Goal: Task Accomplishment & Management: Use online tool/utility

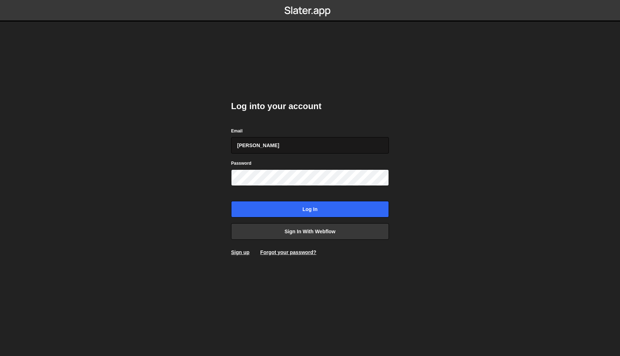
type input "juan@s8e8.com"
click at [231, 201] on input "Log in" at bounding box center [310, 209] width 158 height 16
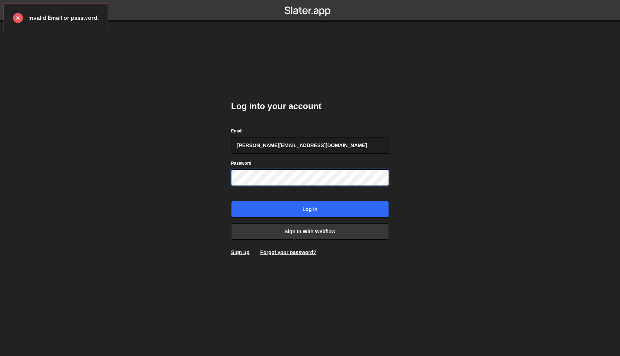
click at [231, 201] on input "Log in" at bounding box center [310, 209] width 158 height 16
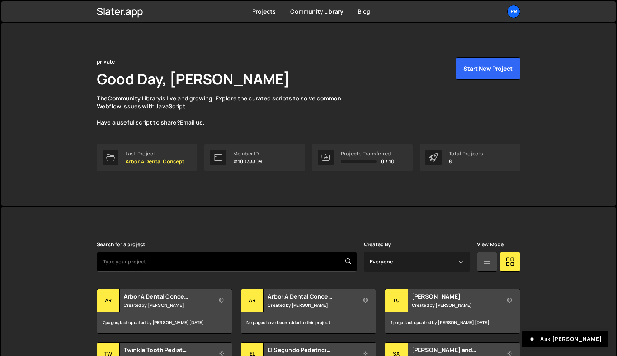
scroll to position [30, 0]
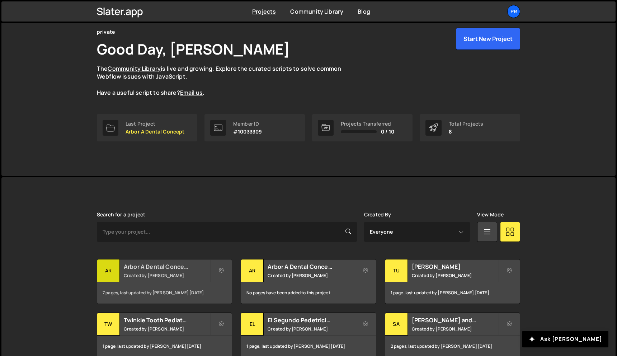
click at [176, 273] on small "Created by Juan Infante" at bounding box center [167, 275] width 86 height 6
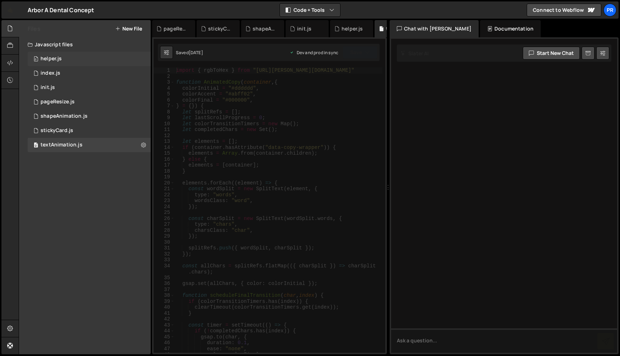
click at [80, 59] on div "0 helper.js 0" at bounding box center [89, 59] width 123 height 14
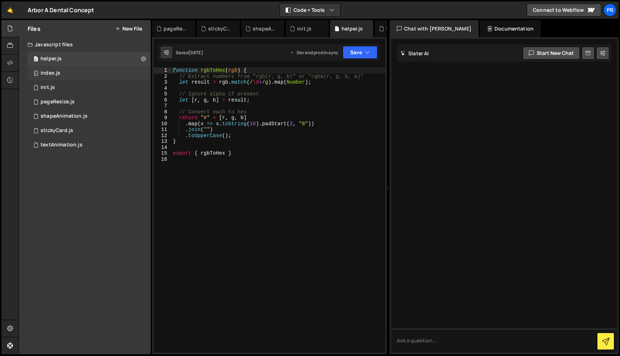
click at [74, 72] on div "0 index.js 0" at bounding box center [89, 73] width 123 height 14
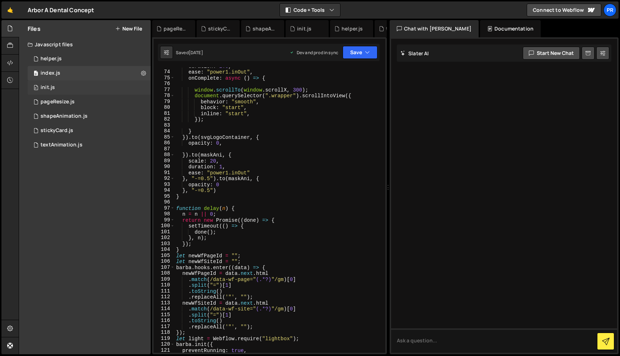
scroll to position [460, 0]
click at [67, 54] on div "0 helper.js 0" at bounding box center [89, 59] width 123 height 14
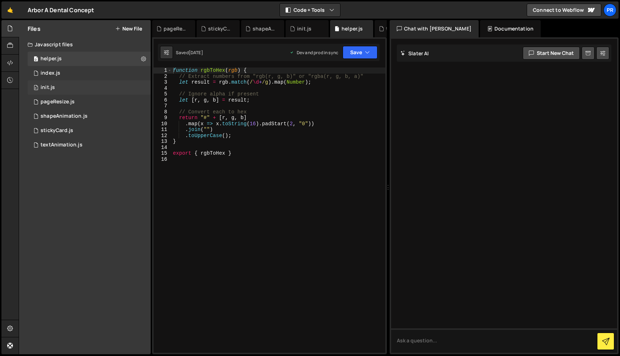
click at [62, 85] on div "0 init.js 0" at bounding box center [89, 87] width 123 height 14
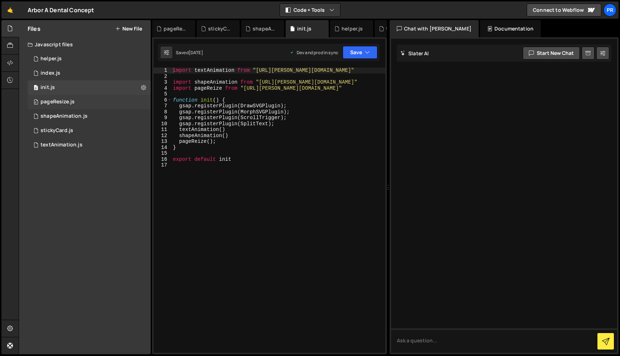
click at [65, 101] on div "pageResize.js" at bounding box center [58, 102] width 34 height 6
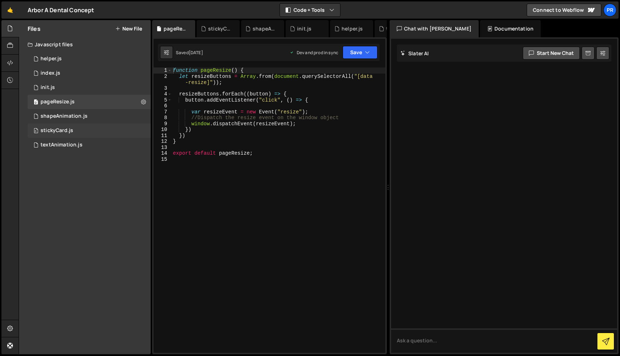
click at [68, 128] on div "stickyCard.js" at bounding box center [57, 130] width 33 height 6
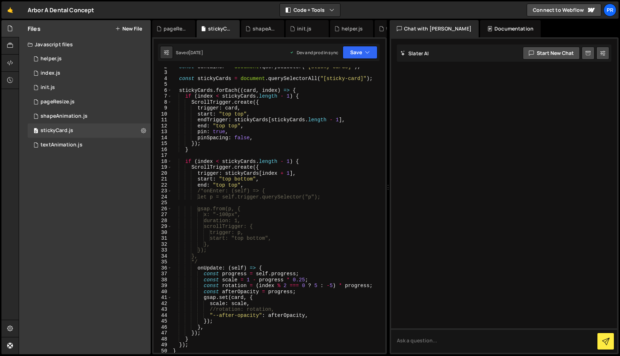
scroll to position [0, 0]
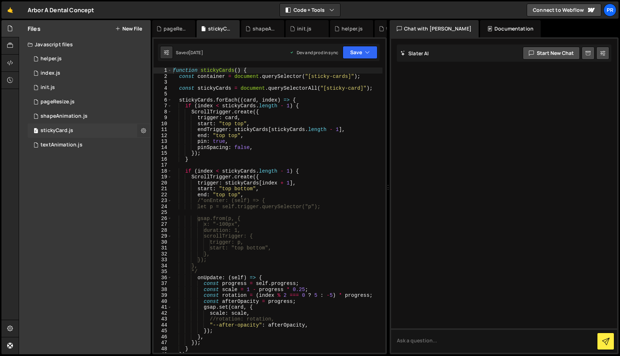
click at [144, 133] on icon at bounding box center [143, 130] width 5 height 7
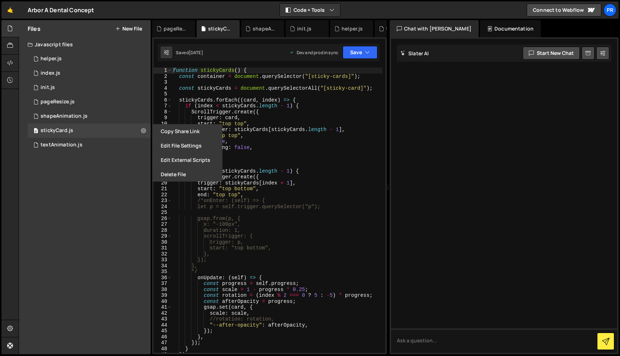
click at [111, 196] on div "Files New File Javascript files 0 helper.js 0 0 index.js 0 0 init.js 0 0 0 0 0" at bounding box center [85, 187] width 132 height 334
click at [134, 27] on button "New File" at bounding box center [128, 29] width 27 height 6
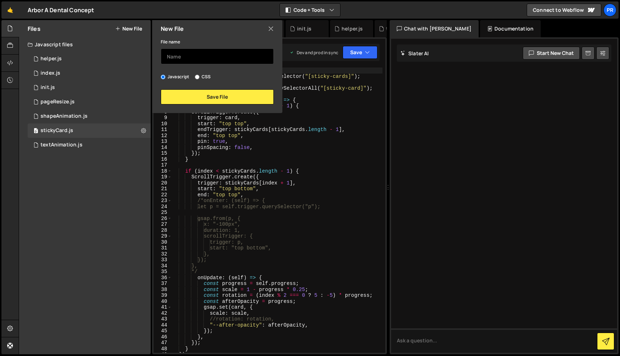
click at [200, 52] on input "text" at bounding box center [217, 56] width 113 height 16
type input "StickyCard-original"
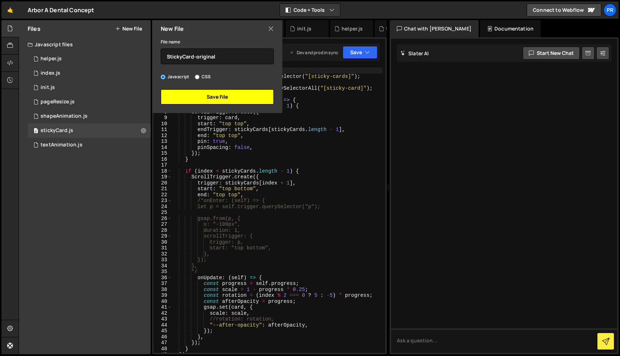
click at [225, 92] on button "Save File" at bounding box center [217, 96] width 113 height 15
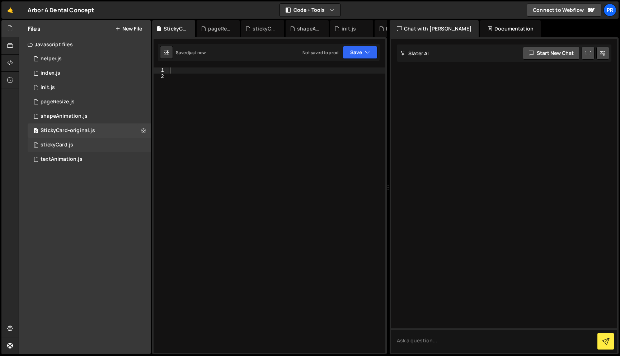
click at [78, 141] on div "0 stickyCard.js 0" at bounding box center [89, 145] width 123 height 14
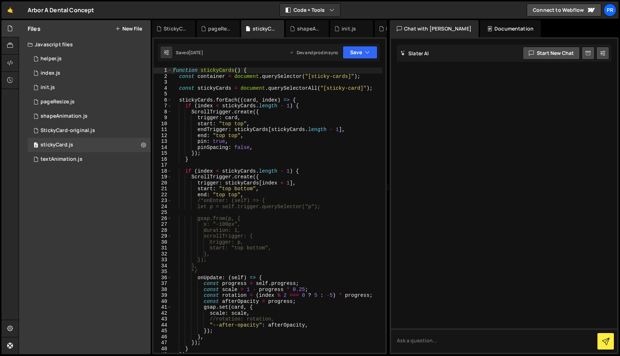
scroll to position [82, 0]
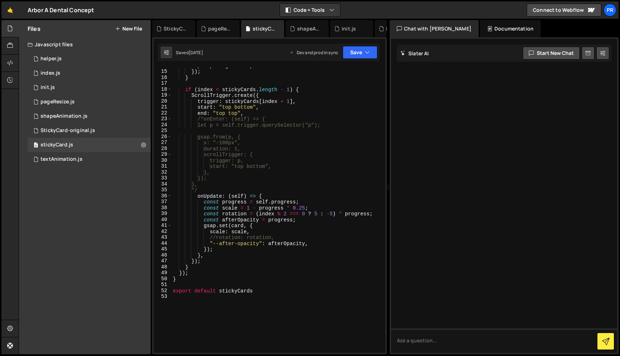
click at [201, 272] on div "pinSpacing : false , }) ; } if ( index < stickyCards . length - 1 ) { ScrollTri…" at bounding box center [276, 211] width 211 height 297
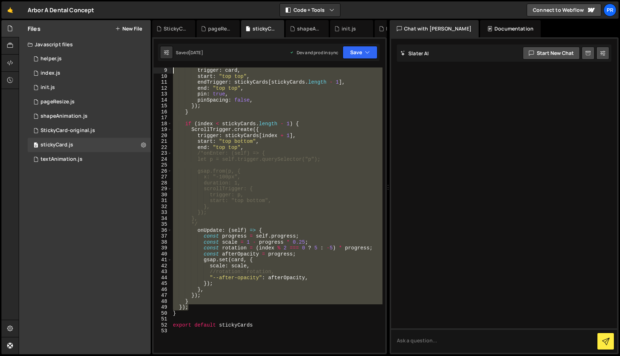
scroll to position [0, 0]
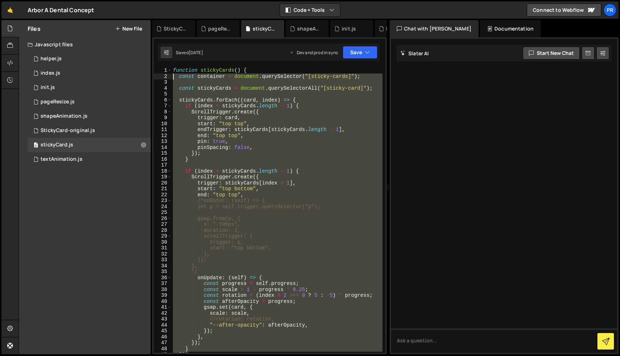
drag, startPoint x: 201, startPoint y: 272, endPoint x: 154, endPoint y: 78, distance: 199.7
click at [154, 78] on div "}); 1 2 3 4 5 6 7 8 9 10 11 12 13 14 15 16 17 18 19 20 21 22 23 24 25 26 27 28 …" at bounding box center [270, 209] width 232 height 285
click at [219, 195] on div "function stickyCards ( ) { const container = document . querySelector ( "[stick…" at bounding box center [276, 209] width 211 height 285
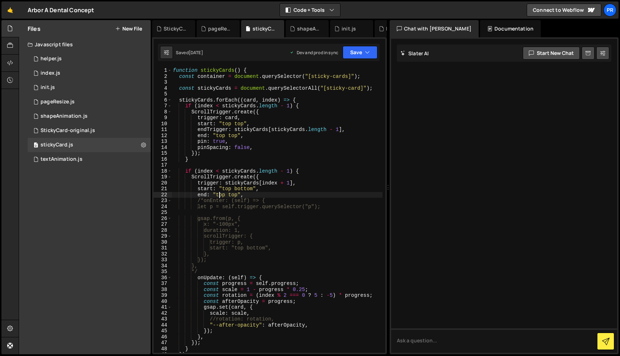
type textarea "export default stickyCards"
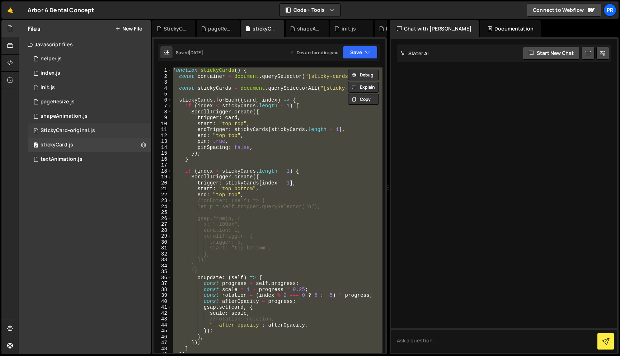
click at [78, 132] on div "StickyCard-original.js" at bounding box center [68, 130] width 55 height 6
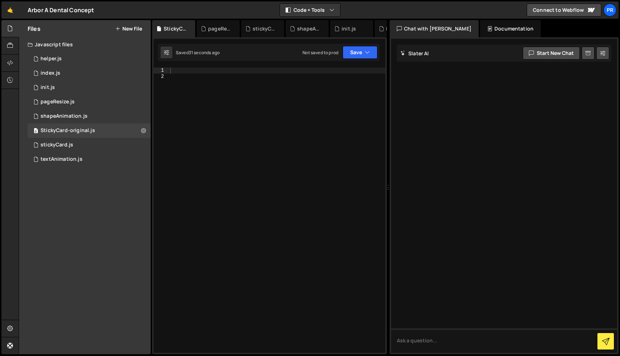
click at [250, 107] on div at bounding box center [277, 215] width 217 height 297
paste textarea "export default stickyCards"
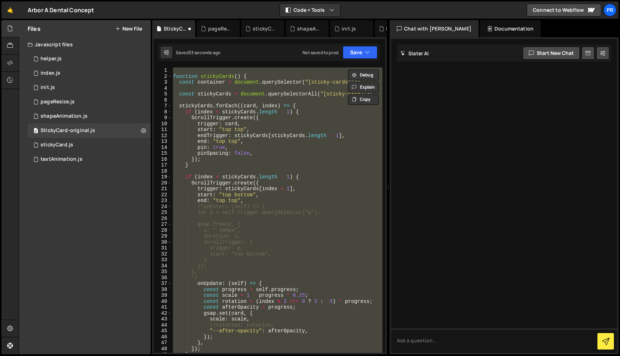
click at [270, 92] on div "function stickyCards ( ) { const container = document . querySelector ( "[stick…" at bounding box center [276, 209] width 211 height 285
type textarea "const stickyCards = document.querySelectorAll("[sticky-card]");"
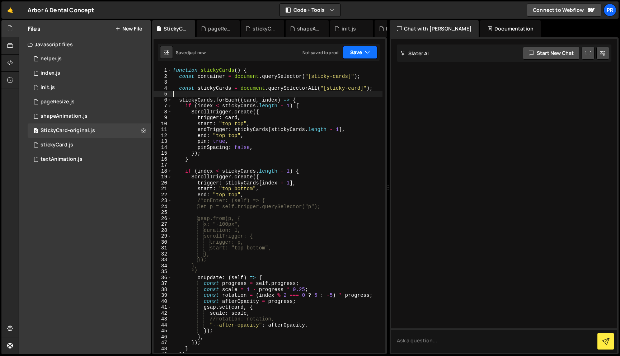
click at [368, 53] on icon "button" at bounding box center [367, 52] width 5 height 7
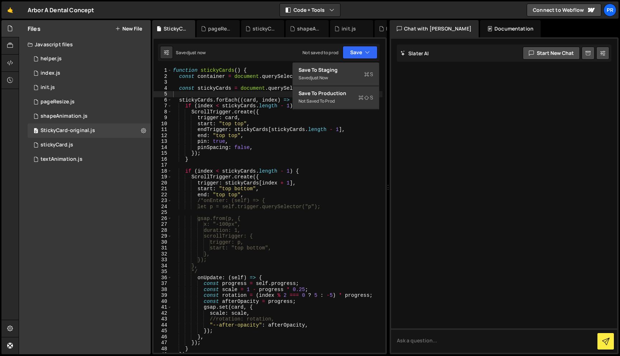
click at [250, 51] on div "Saved just now Not saved to prod Upgrade to Edit Save Save to Staging S Saved j…" at bounding box center [269, 52] width 222 height 17
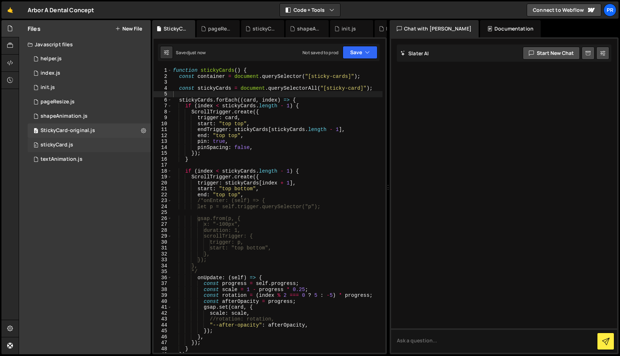
click at [82, 142] on div "0 stickyCard.js 0" at bounding box center [89, 145] width 123 height 14
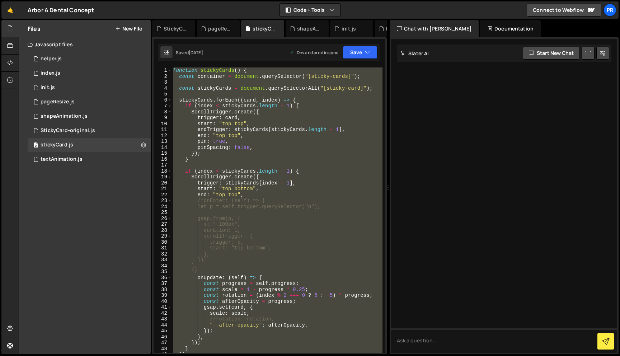
click at [263, 99] on div "function stickyCards ( ) { const container = document . querySelector ( "[stick…" at bounding box center [276, 209] width 211 height 285
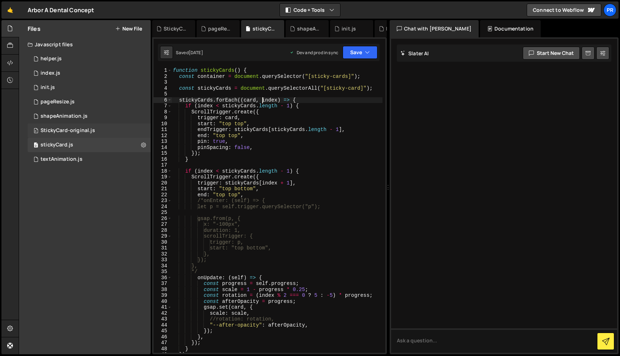
click at [74, 133] on div "StickyCard-original.js" at bounding box center [68, 130] width 55 height 6
click at [74, 140] on div "0 stickyCard.js 0" at bounding box center [89, 145] width 123 height 14
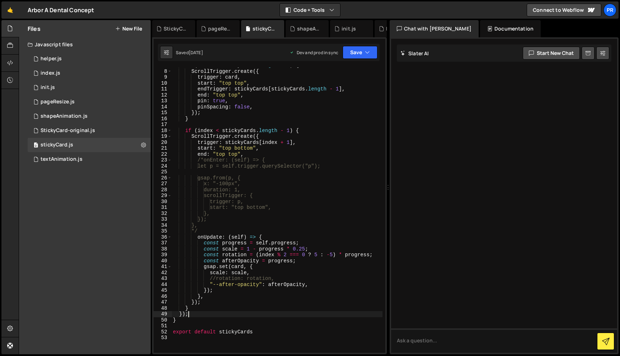
click at [204, 311] on div "if ( index < stickyCards . length - 1 ) { ScrollTrigger . create ({ trigger : c…" at bounding box center [276, 210] width 211 height 297
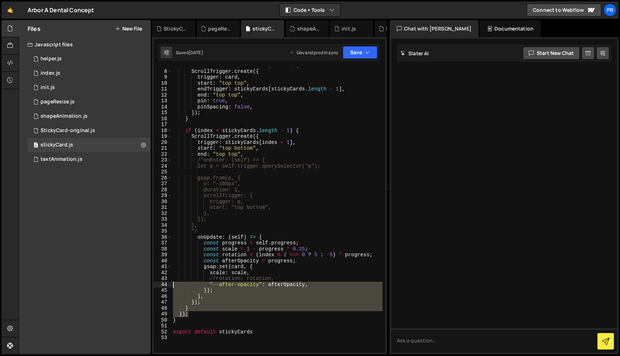
scroll to position [0, 0]
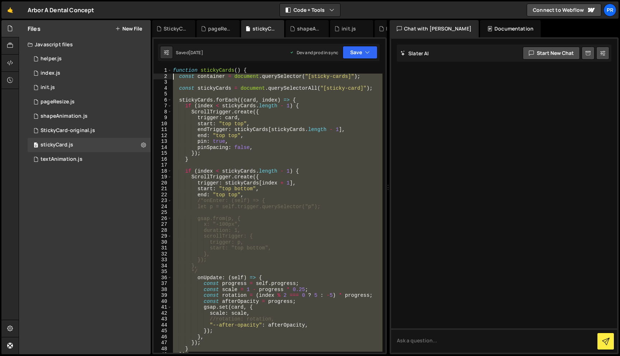
drag, startPoint x: 204, startPoint y: 311, endPoint x: 163, endPoint y: 77, distance: 237.5
click at [163, 77] on div "}); 1 2 3 4 5 6 7 8 9 10 11 12 13 14 15 16 17 18 19 20 21 22 23 24 25 26 27 28 …" at bounding box center [270, 209] width 232 height 285
type textarea "const container = document.querySelector("[sticky-cards]");"
paste textarea
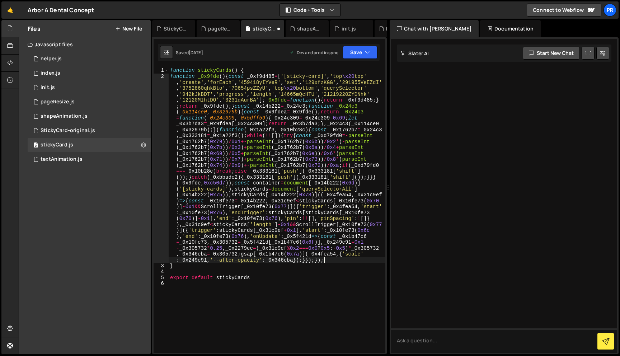
type textarea "function _0x9fde() { const _0xf9d485 = ['[sticky-card]', 'top\x20top', 'create'…"
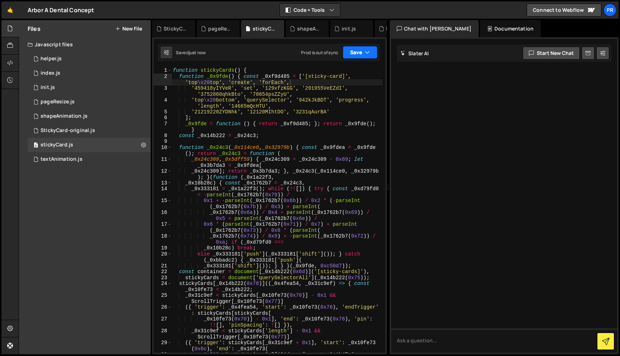
click at [359, 50] on button "Save" at bounding box center [360, 52] width 35 height 13
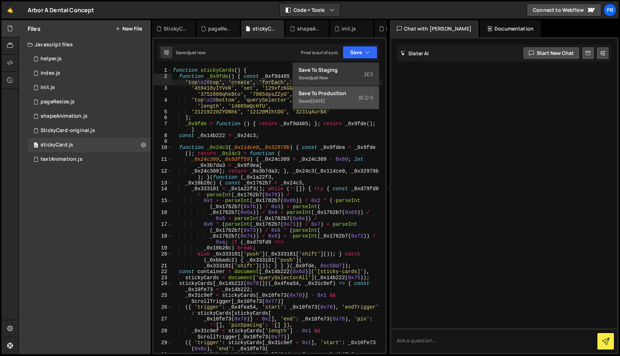
click at [341, 100] on div "Saved [DATE]" at bounding box center [335, 101] width 75 height 9
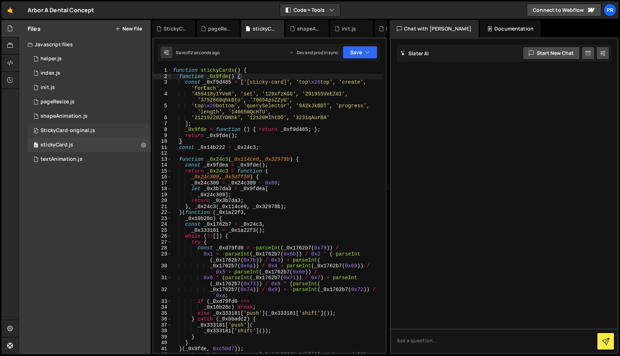
click at [63, 128] on div "StickyCard-original.js" at bounding box center [68, 130] width 55 height 6
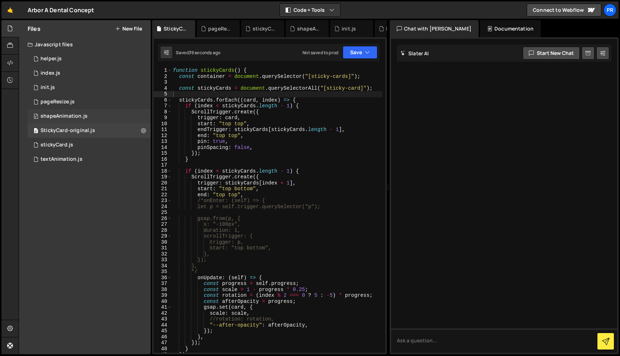
click at [64, 120] on div "0 shapeAnimation.js 0" at bounding box center [89, 116] width 123 height 14
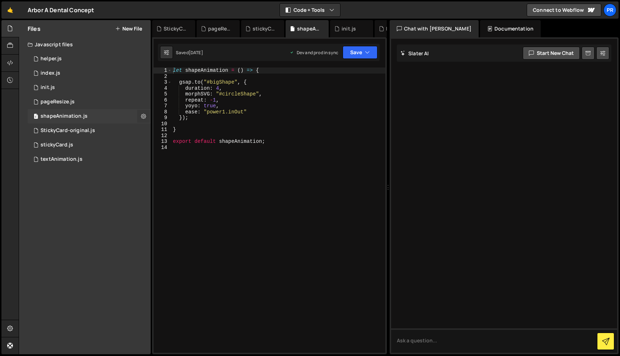
click at [144, 118] on icon at bounding box center [143, 116] width 5 height 7
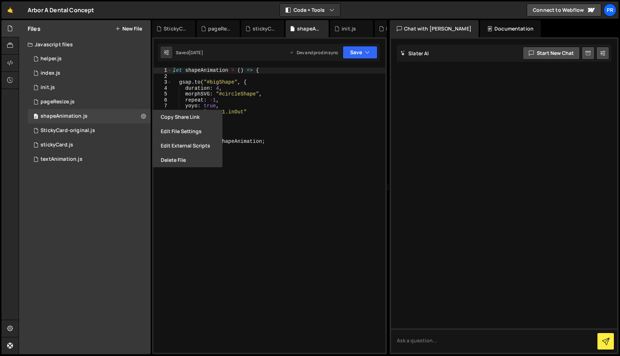
click at [137, 26] on button "New File" at bounding box center [128, 29] width 27 height 6
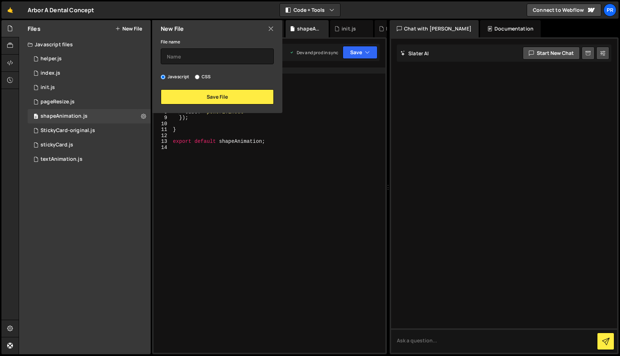
click at [212, 47] on div "File name" at bounding box center [217, 50] width 113 height 27
click at [207, 59] on input "text" at bounding box center [217, 56] width 113 height 16
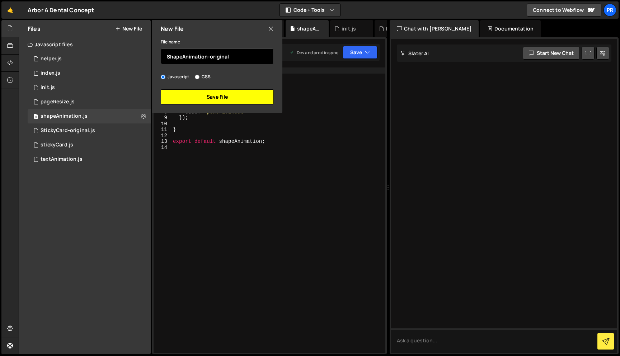
type input "ShapeAnimation-original"
click at [241, 101] on button "Save File" at bounding box center [217, 96] width 113 height 15
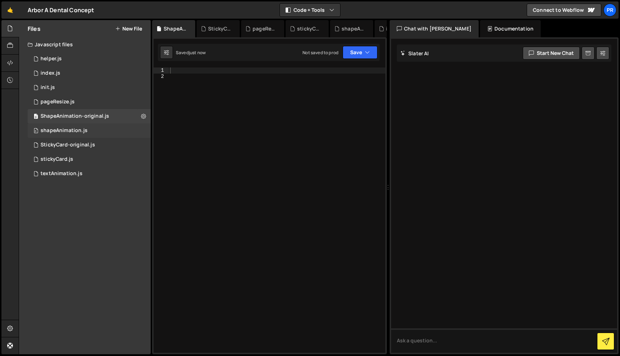
click at [89, 128] on div "0 shapeAnimation.js 0" at bounding box center [89, 130] width 123 height 14
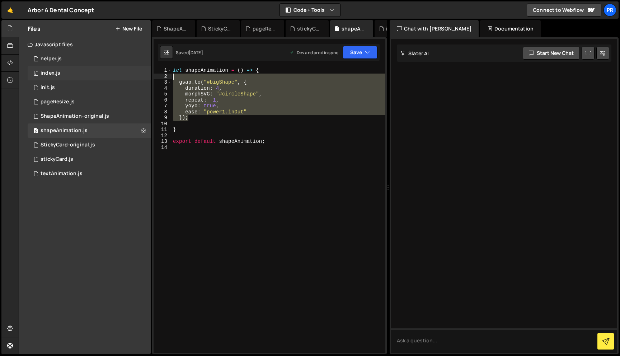
drag, startPoint x: 211, startPoint y: 119, endPoint x: 135, endPoint y: 80, distance: 86.2
click at [135, 79] on div "Files New File Javascript files 0 helper.js 0 0 index.js 0 0 init.js 0 0 0 0 0 0" at bounding box center [319, 187] width 601 height 334
type textarea "[DOMAIN_NAME]("#bigShape", { duration: 4,"
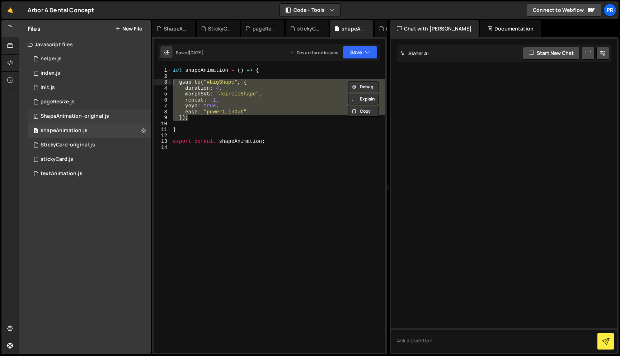
click at [76, 115] on div "ShapeAnimation-original.js" at bounding box center [75, 116] width 69 height 6
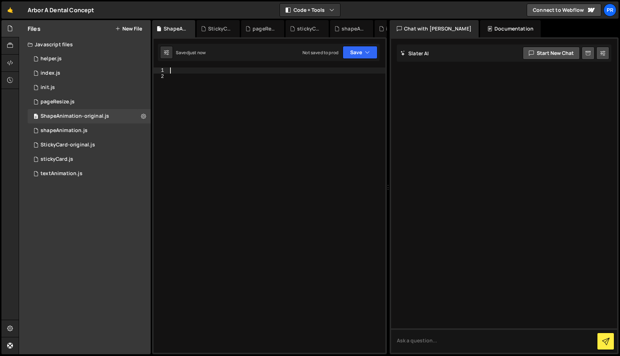
click at [183, 72] on div at bounding box center [277, 215] width 217 height 297
click at [82, 108] on div "0 pageResize.js 0" at bounding box center [89, 102] width 123 height 14
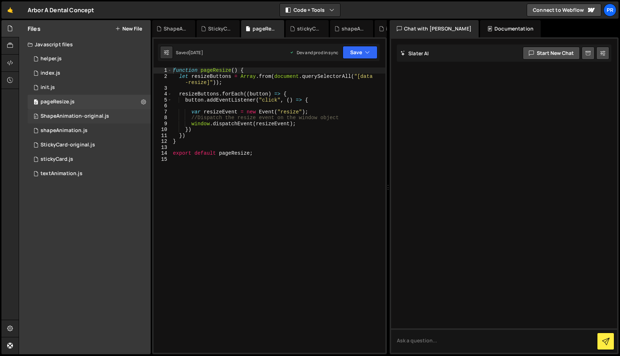
click at [86, 117] on div "ShapeAnimation-original.js" at bounding box center [75, 116] width 69 height 6
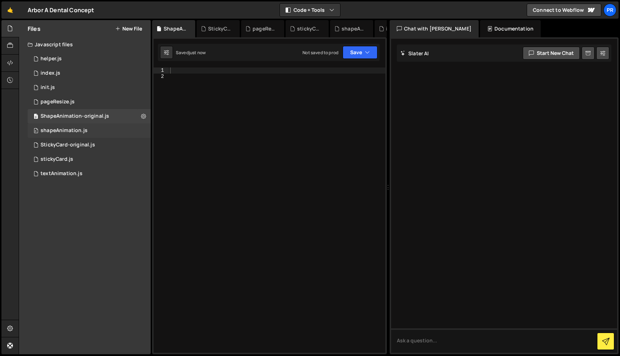
click at [85, 127] on div "0 shapeAnimation.js 0" at bounding box center [89, 130] width 123 height 14
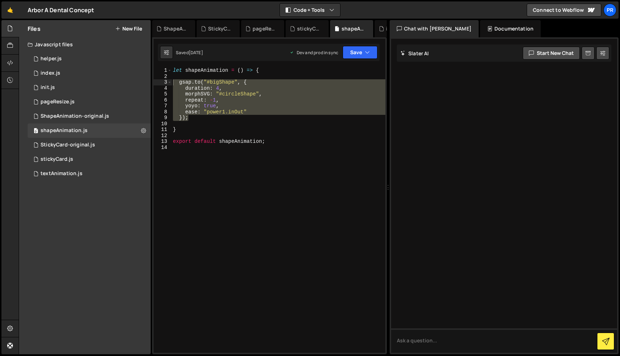
click at [200, 137] on div "let shapeAnimation = ( ) => { gsap . to ( "#bigShape" , { duration : 4 , morphS…" at bounding box center [278, 215] width 214 height 297
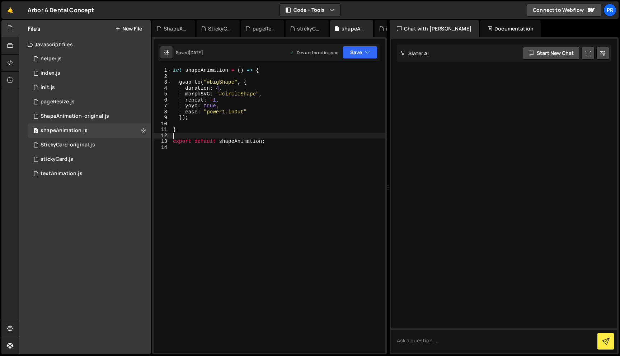
type textarea "export default shapeAnimation;"
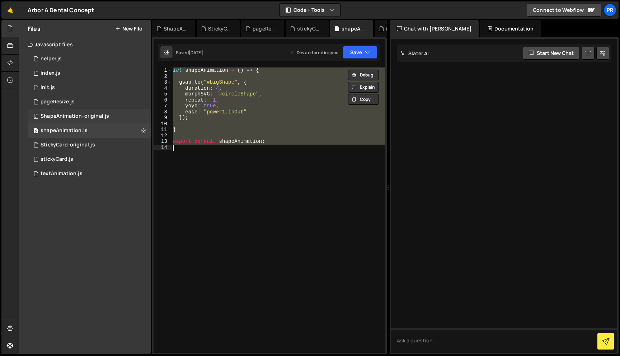
click at [76, 120] on div "0 ShapeAnimation-original.js 0" at bounding box center [89, 116] width 123 height 14
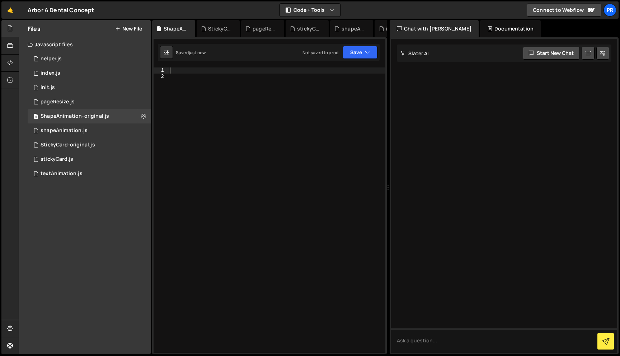
click at [227, 107] on div at bounding box center [277, 215] width 217 height 297
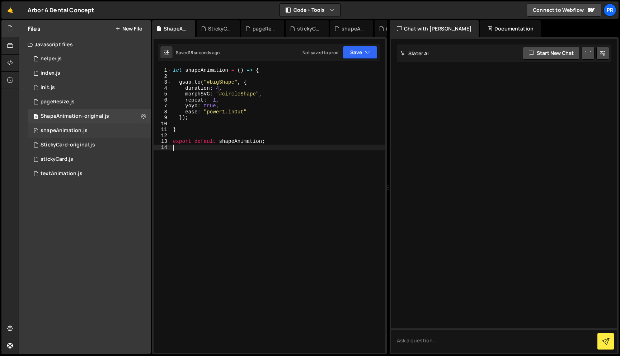
click at [92, 132] on div "0 shapeAnimation.js 0" at bounding box center [89, 130] width 123 height 14
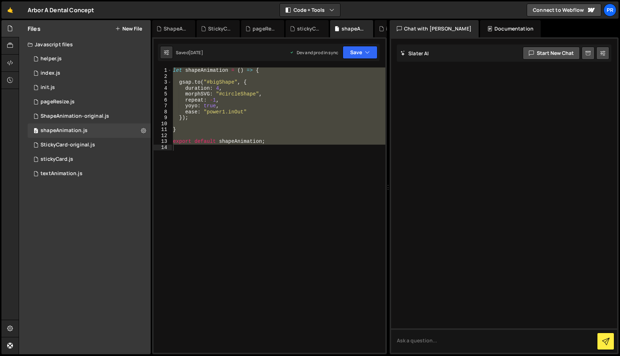
click at [229, 124] on div "let shapeAnimation = ( ) => { gsap . to ( "#bigShape" , { duration : 4 , morphS…" at bounding box center [278, 209] width 214 height 285
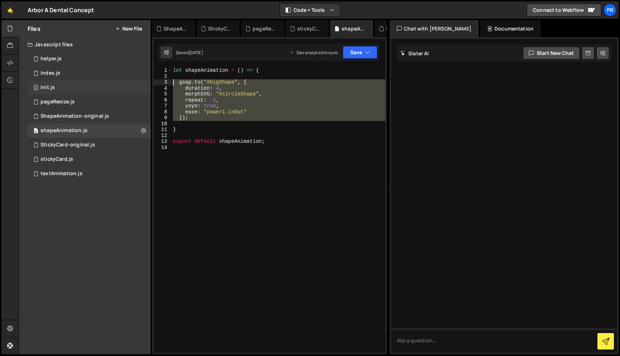
drag, startPoint x: 229, startPoint y: 122, endPoint x: 148, endPoint y: 80, distance: 90.3
click at [148, 80] on div "Files New File Javascript files 0 helper.js 0 0 index.js 0 0 init.js 0 0 0 0 0 0" at bounding box center [319, 187] width 601 height 334
click at [209, 120] on div "let shapeAnimation = ( ) => { gsap . to ( "#bigShape" , { duration : 4 , morphS…" at bounding box center [278, 209] width 214 height 285
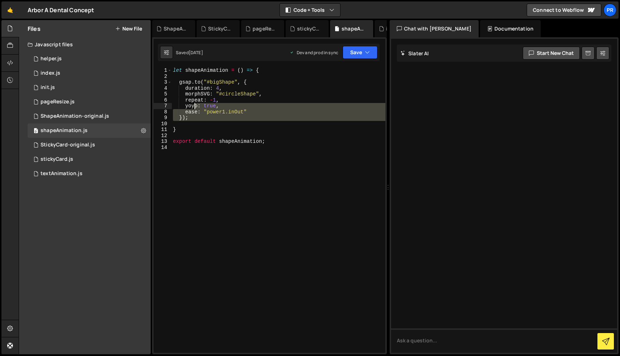
drag, startPoint x: 209, startPoint y: 121, endPoint x: 195, endPoint y: 107, distance: 19.5
click at [195, 107] on div "let shapeAnimation = ( ) => { gsap . to ( "#bigShape" , { duration : 4 , morphS…" at bounding box center [278, 215] width 214 height 297
click at [207, 117] on div "let shapeAnimation = ( ) => { gsap . to ( "#bigShape" , { duration : 4 , morphS…" at bounding box center [278, 209] width 214 height 285
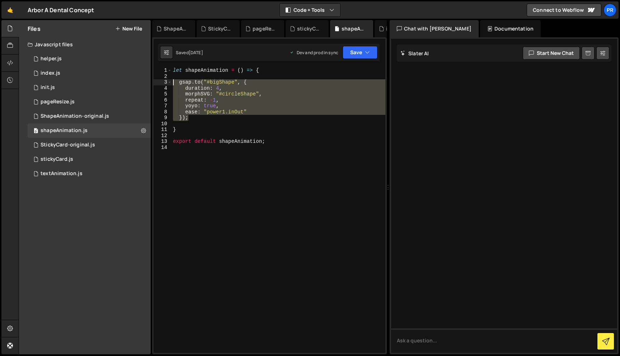
drag, startPoint x: 207, startPoint y: 117, endPoint x: 161, endPoint y: 80, distance: 58.7
click at [161, 80] on div "}); 1 2 3 4 5 6 7 8 9 10 11 12 13 14 let shapeAnimation = ( ) => { gsap . to ( …" at bounding box center [270, 209] width 232 height 285
type textarea "[DOMAIN_NAME]("#bigShape", { duration: 4,"
paste textarea
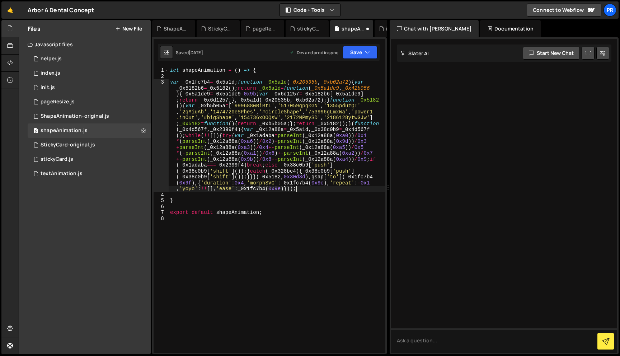
type textarea "var _0x1fc7b4 = _0x5a1d;"
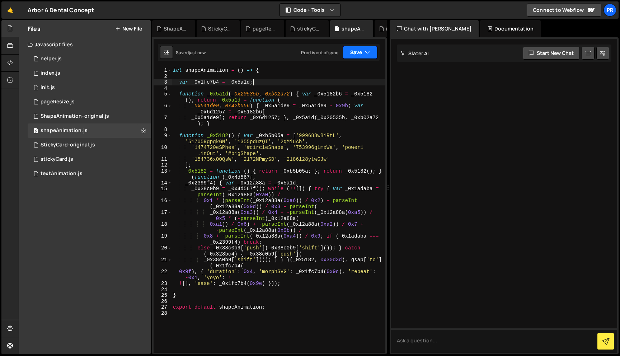
click at [353, 54] on button "Save" at bounding box center [360, 52] width 35 height 13
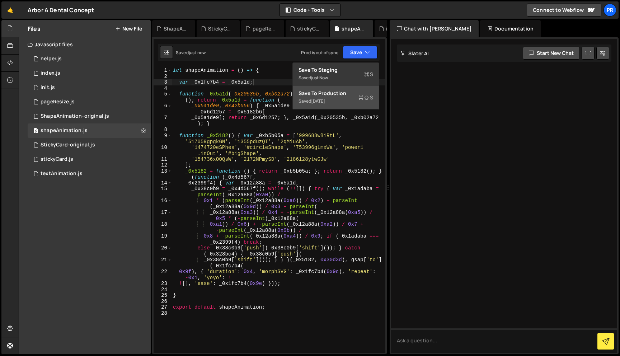
click at [325, 100] on div "[DATE]" at bounding box center [318, 101] width 14 height 6
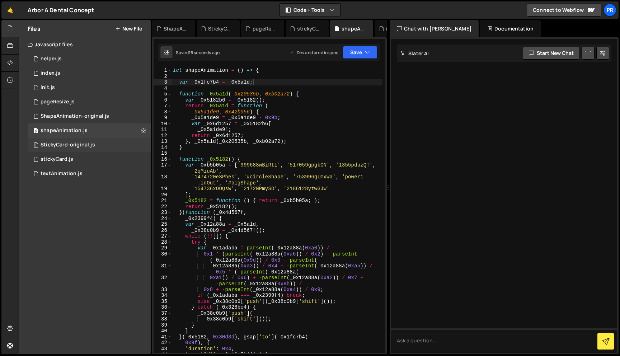
click at [94, 148] on div "0 StickyCard-original.js 0" at bounding box center [89, 145] width 123 height 14
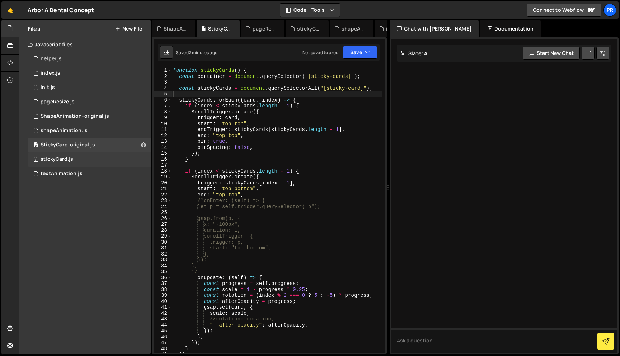
click at [91, 159] on div "0 stickyCard.js 0" at bounding box center [89, 159] width 123 height 14
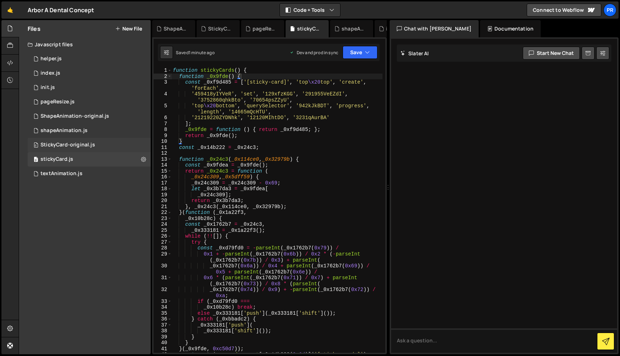
click at [91, 151] on div "0 StickyCard-original.js 0" at bounding box center [89, 145] width 123 height 14
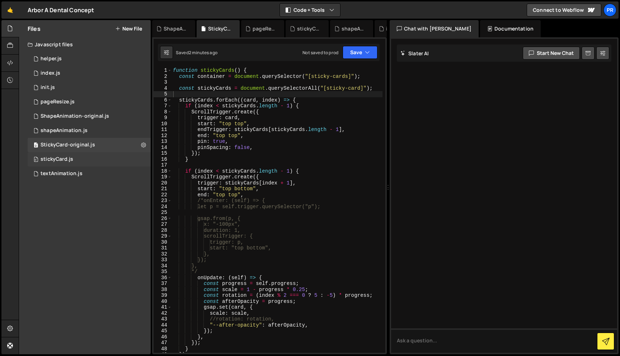
click at [88, 155] on div "0 stickyCard.js 0" at bounding box center [89, 159] width 123 height 14
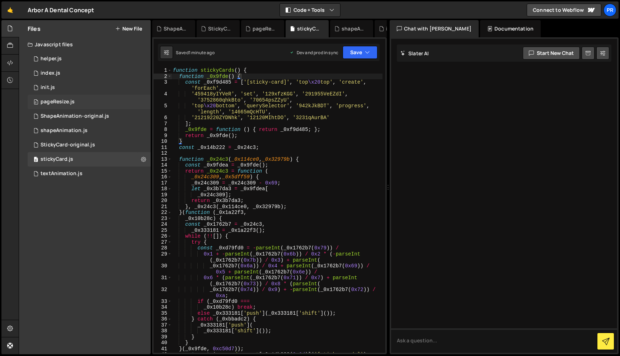
click at [65, 100] on div "pageResize.js" at bounding box center [58, 102] width 34 height 6
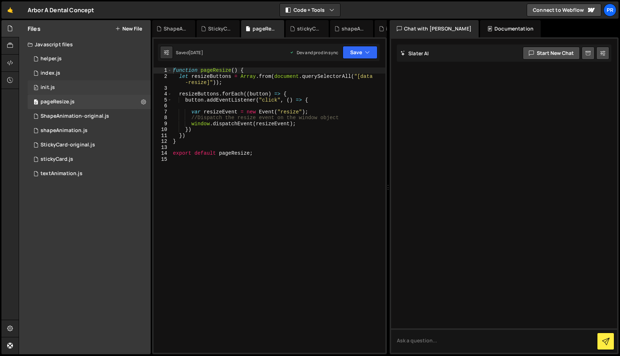
click at [54, 89] on div "init.js" at bounding box center [48, 87] width 14 height 6
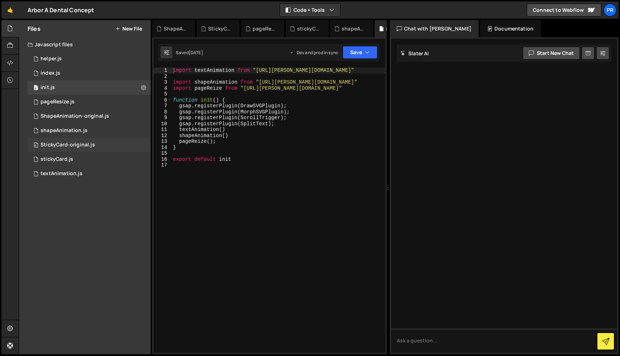
click at [77, 148] on div "StickyCard-original.js" at bounding box center [68, 145] width 55 height 6
click at [77, 155] on div "0 stickyCard.js 0" at bounding box center [89, 159] width 123 height 14
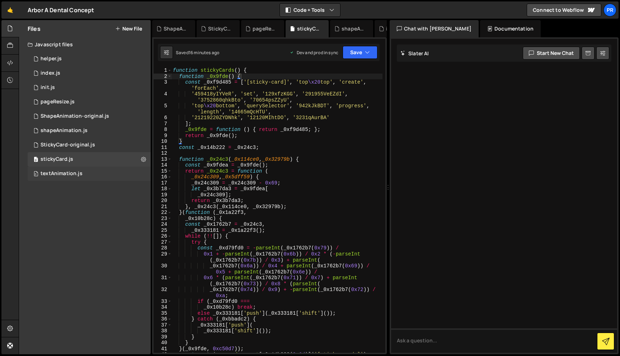
click at [74, 171] on div "textAnimation.js" at bounding box center [62, 173] width 42 height 6
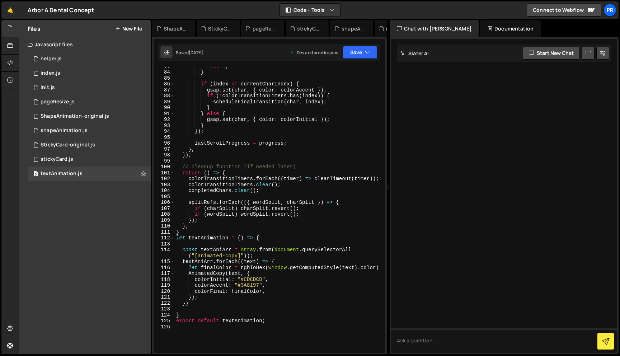
scroll to position [594, 0]
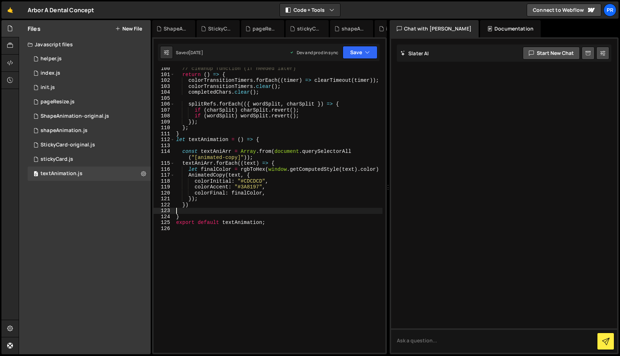
click at [201, 208] on div "// cleanup function (if needed later) return ( ) => { colorTransitionTimers . f…" at bounding box center [279, 214] width 208 height 297
click at [132, 27] on button "New File" at bounding box center [128, 29] width 27 height 6
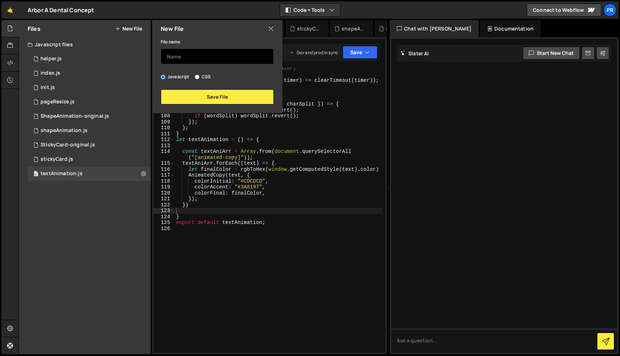
click at [196, 53] on input "text" at bounding box center [217, 56] width 113 height 16
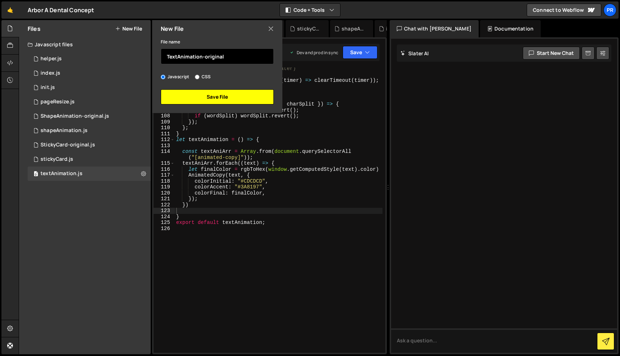
type input "TextAnimation-original"
click at [205, 96] on button "Save File" at bounding box center [217, 96] width 113 height 15
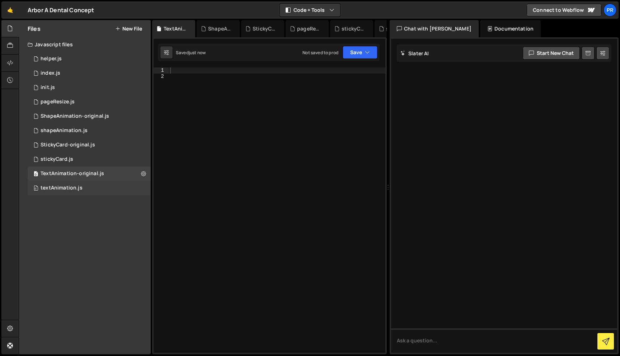
click at [88, 181] on div "0 textAnimation.js 0" at bounding box center [89, 188] width 123 height 14
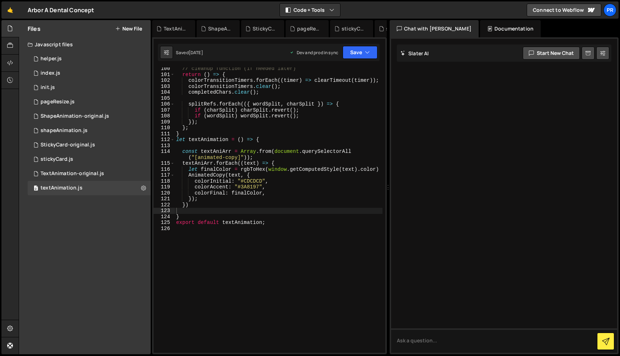
click at [243, 157] on div "// cleanup function (if needed later) return ( ) => { colorTransitionTimers . f…" at bounding box center [279, 214] width 208 height 297
type textarea "export default textAnimation;"
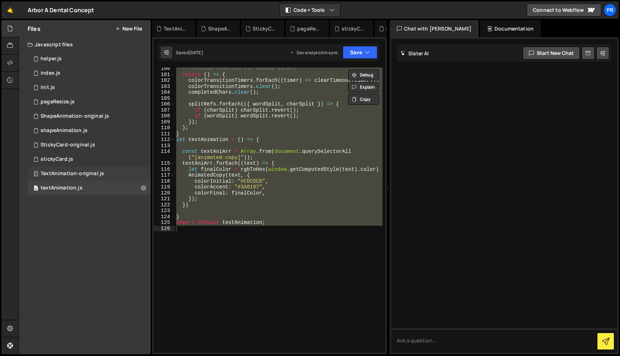
click at [62, 179] on div "0 TextAnimation-original.js 0" at bounding box center [89, 173] width 123 height 14
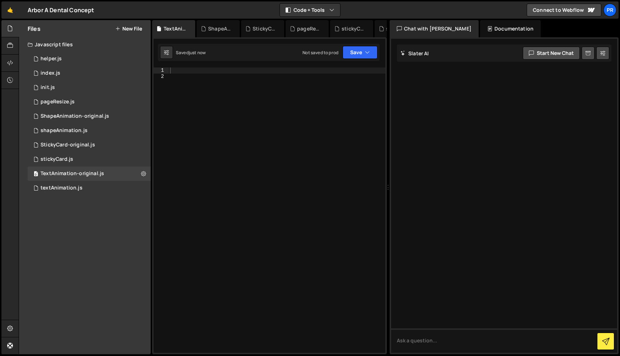
click at [248, 128] on div at bounding box center [277, 215] width 217 height 297
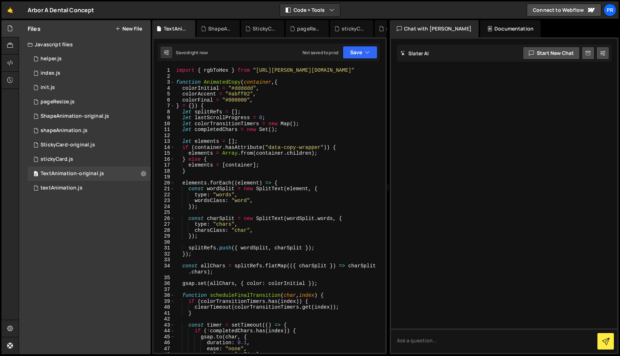
scroll to position [0, 0]
click at [62, 188] on div "textAnimation.js" at bounding box center [62, 188] width 42 height 6
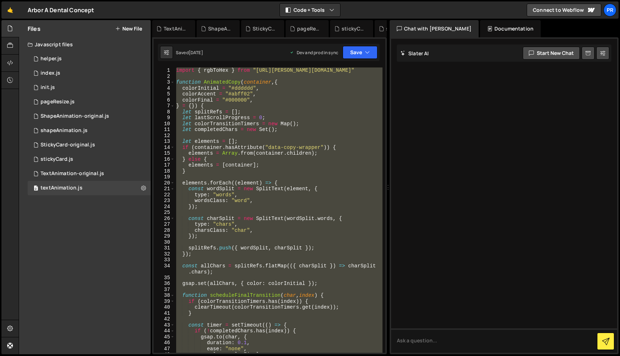
click at [211, 87] on div "import { rgbToHex } from "[URL][PERSON_NAME][DOMAIN_NAME]" function AnimatedCop…" at bounding box center [279, 209] width 208 height 285
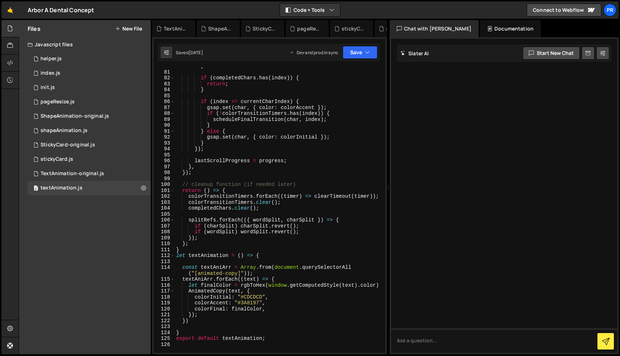
scroll to position [612, 0]
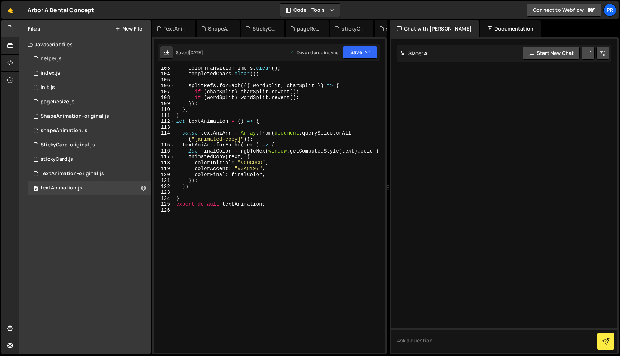
click at [211, 181] on div "colorTransitionTimers . clear ( ) ; completedChars . clear ( ) ; splitRefs . fo…" at bounding box center [279, 213] width 208 height 297
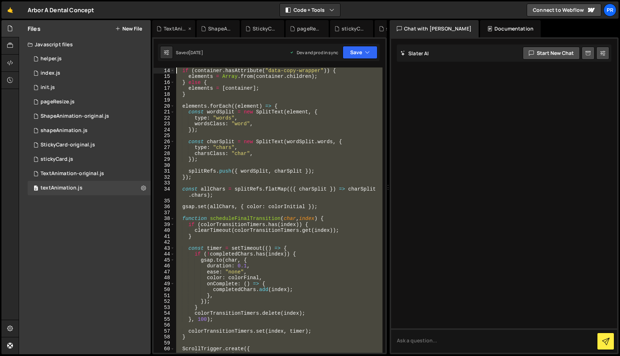
scroll to position [0, 0]
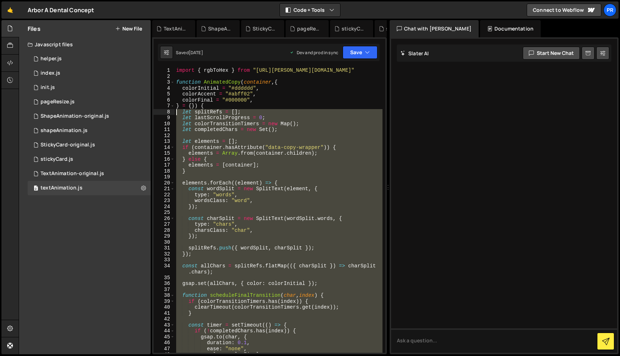
drag, startPoint x: 207, startPoint y: 185, endPoint x: 166, endPoint y: 111, distance: 84.1
click at [166, 111] on div "}); 1 2 3 4 5 6 7 8 9 10 11 12 13 14 15 16 17 18 19 20 21 22 23 24 25 26 27 28 …" at bounding box center [270, 209] width 232 height 285
type textarea "let splitRefs = []; let lastScrollProgress = 0;"
paste textarea
click at [225, 164] on div "import { rgbToHex } from "[URL][PERSON_NAME][DOMAIN_NAME]" function AnimatedCop…" at bounding box center [279, 209] width 208 height 285
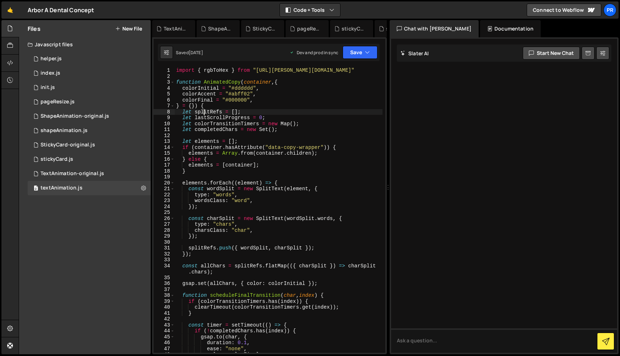
click at [203, 110] on div "import { rgbToHex } from "[URL][PERSON_NAME][DOMAIN_NAME]" function AnimatedCop…" at bounding box center [279, 215] width 208 height 297
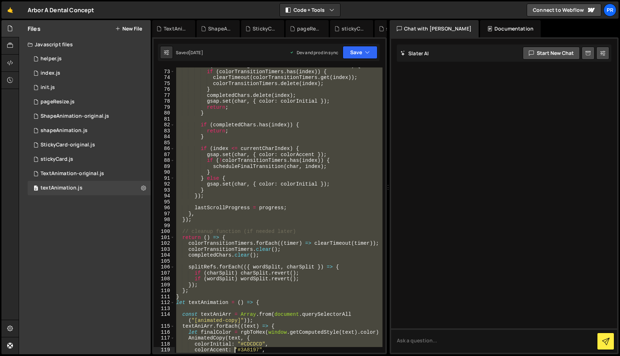
scroll to position [472, 0]
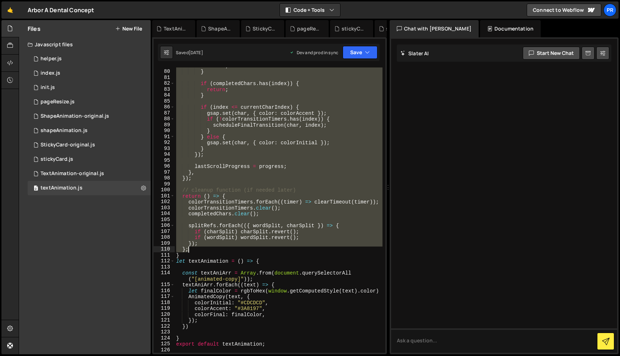
drag, startPoint x: 181, startPoint y: 111, endPoint x: 220, endPoint y: 248, distance: 142.0
click at [220, 248] on div "return ; } if ( completedChars . has ( index )) { return ; } if ( index <= curr…" at bounding box center [279, 211] width 208 height 297
type textarea "}); };"
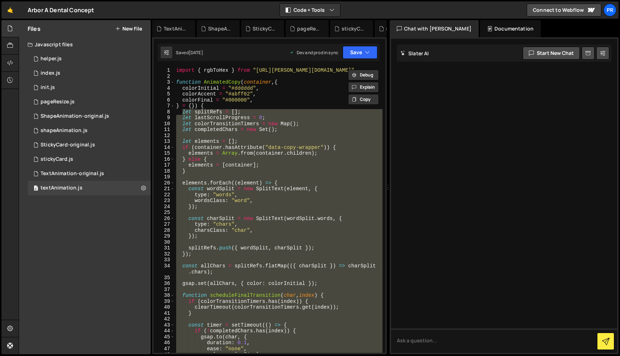
scroll to position [0, 0]
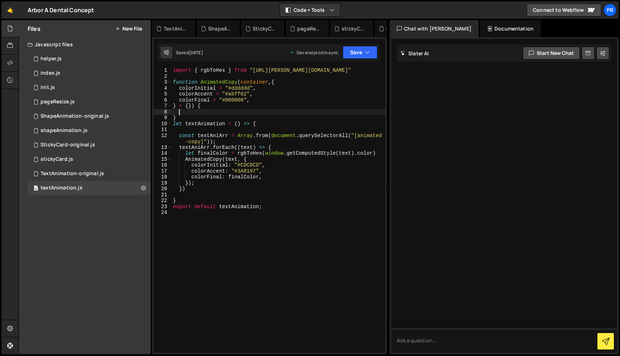
paste textarea
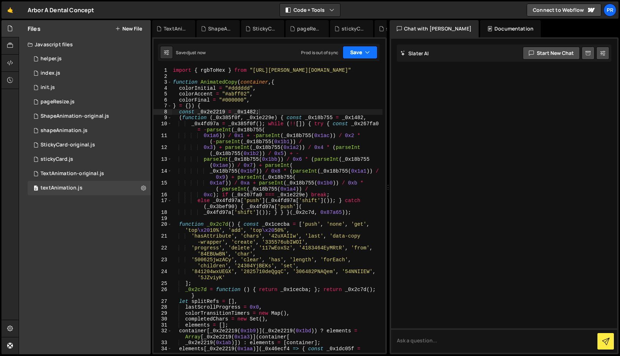
click at [359, 51] on button "Save" at bounding box center [360, 52] width 35 height 13
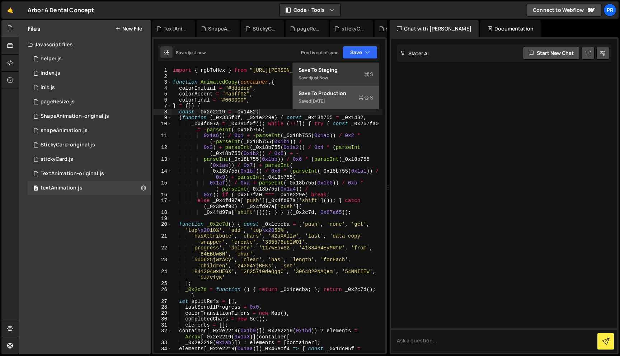
click at [336, 102] on div "Saved [DATE]" at bounding box center [335, 101] width 75 height 9
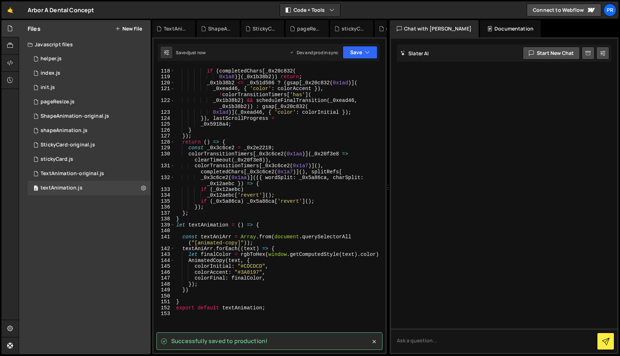
scroll to position [798, 0]
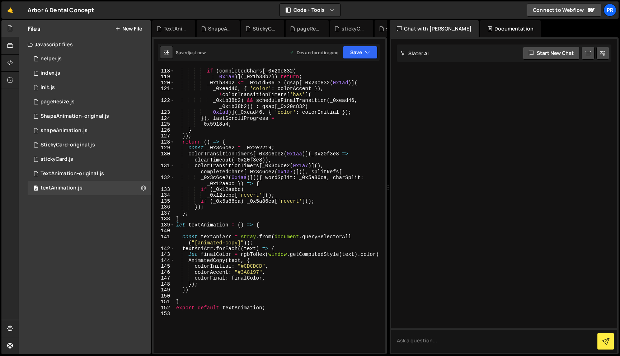
click at [283, 278] on div "} if ( completedChars [ _0x20c832 ( 0x1a8 )] ( _0x1b38b2 )) return ; _0x1b38b2 …" at bounding box center [279, 210] width 208 height 297
click at [218, 285] on div "} if ( completedChars [ _0x20c832 ( 0x1a8 )] ( _0x1b38b2 )) return ; _0x1b38b2 …" at bounding box center [279, 210] width 208 height 297
click at [269, 201] on div "} if ( completedChars [ _0x20c832 ( 0x1a8 )] ( _0x1b38b2 )) return ; _0x1b38b2 …" at bounding box center [279, 210] width 208 height 297
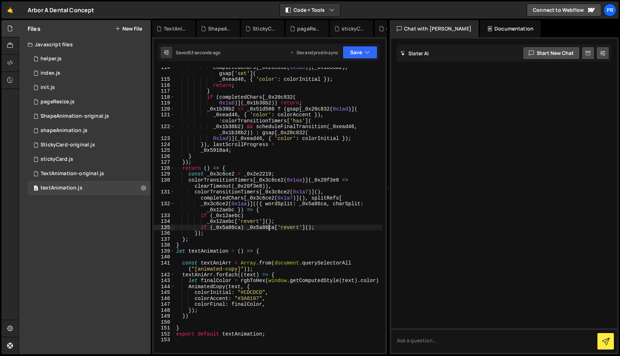
type textarea "export default textAnimation;"
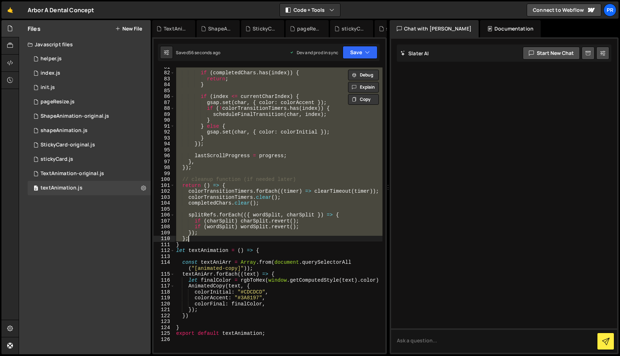
scroll to position [468, 0]
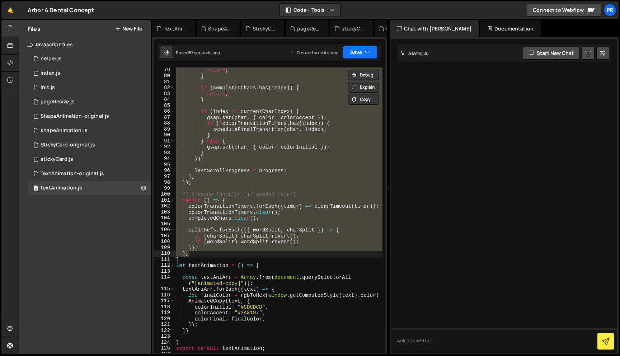
click at [365, 46] on button "Save" at bounding box center [360, 52] width 35 height 13
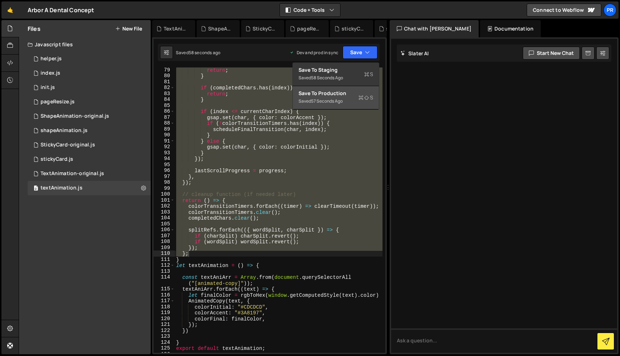
click at [340, 97] on div "Saved 57 seconds ago" at bounding box center [335, 101] width 75 height 9
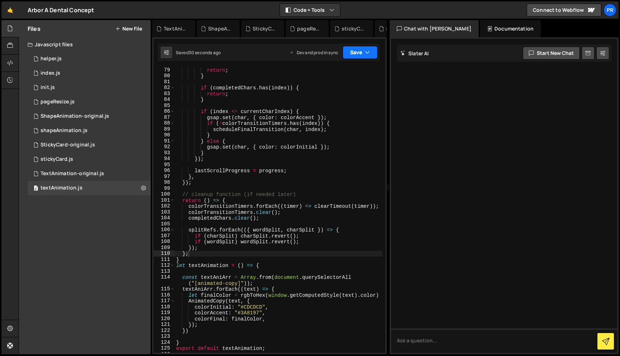
click at [360, 58] on button "Save" at bounding box center [360, 52] width 35 height 13
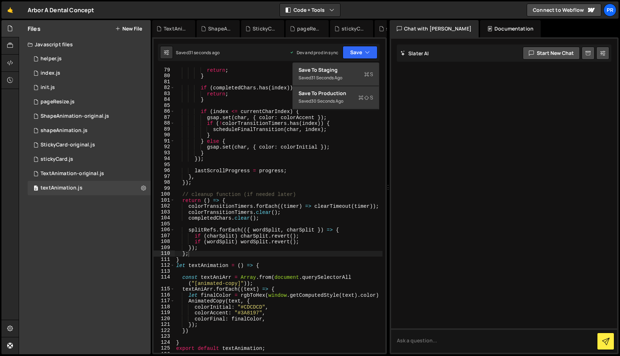
type textarea "}"
click at [206, 97] on div "return ; } if ( completedChars . has ( index )) { return ; } if ( index <= curr…" at bounding box center [279, 215] width 208 height 297
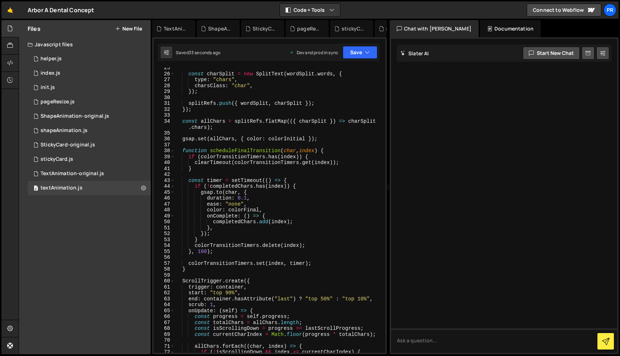
scroll to position [0, 0]
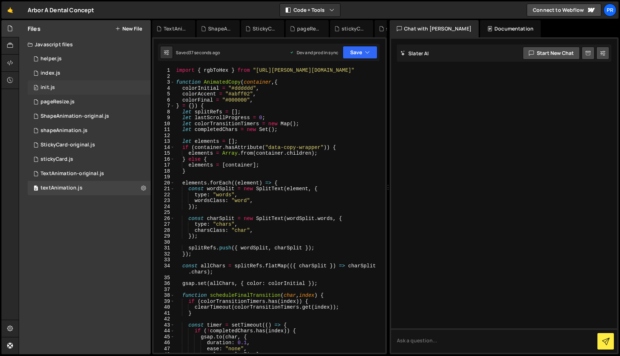
click at [72, 86] on div "0 init.js 0" at bounding box center [89, 87] width 123 height 14
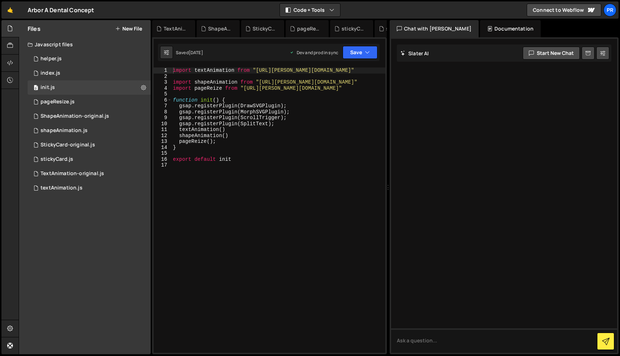
type textarea "shapeAnimation()"
click at [307, 136] on div "import textAnimation from "[URL][PERSON_NAME][DOMAIN_NAME]" import shapeAnimati…" at bounding box center [278, 215] width 214 height 297
click at [87, 173] on div "TextAnimation-original.js" at bounding box center [72, 173] width 63 height 6
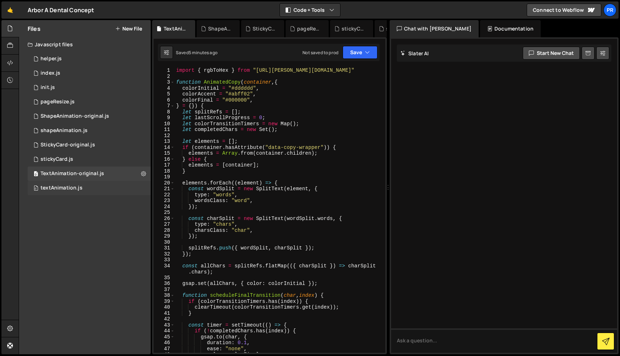
click at [77, 192] on div "0 textAnimation.js 0" at bounding box center [89, 188] width 123 height 14
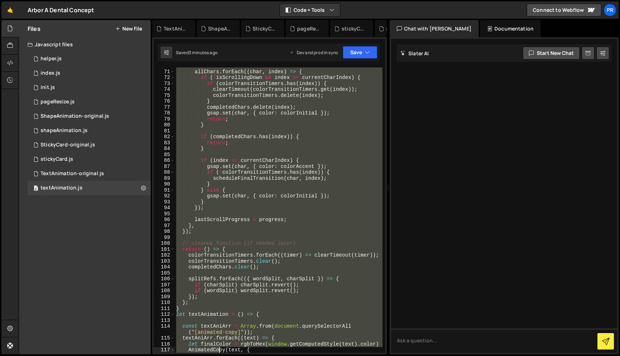
scroll to position [472, 0]
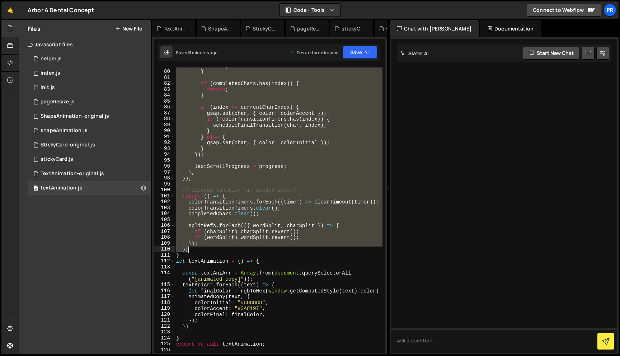
drag, startPoint x: 180, startPoint y: 110, endPoint x: 222, endPoint y: 249, distance: 145.1
click at [222, 249] on div "return ; } if ( completedChars . has ( index )) { return ; } if ( index <= curr…" at bounding box center [279, 211] width 208 height 297
type textarea "}); };"
paste textarea
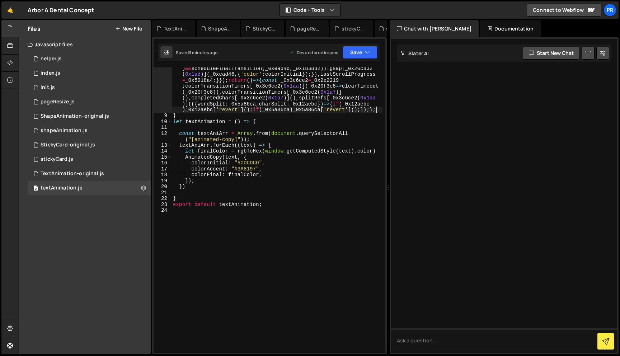
scroll to position [367, 0]
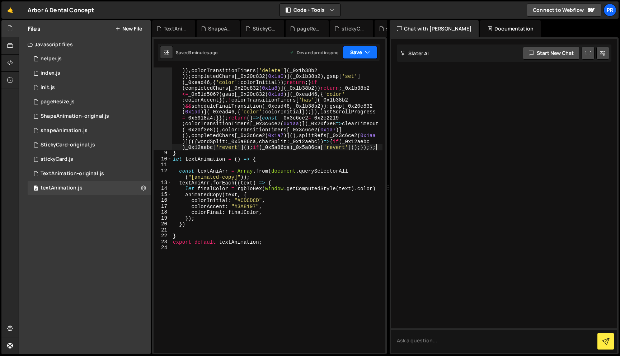
click at [365, 49] on icon "button" at bounding box center [367, 52] width 5 height 7
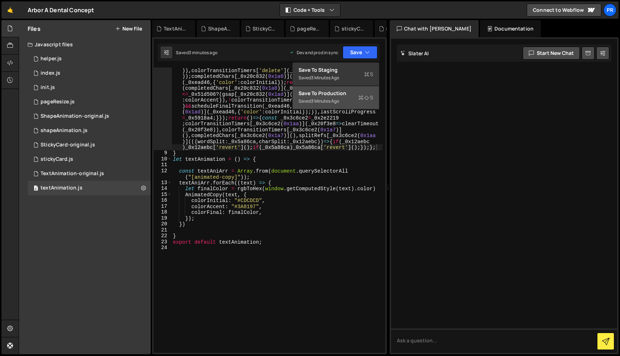
click at [336, 98] on div "Saved 3 minutes ago" at bounding box center [335, 101] width 75 height 9
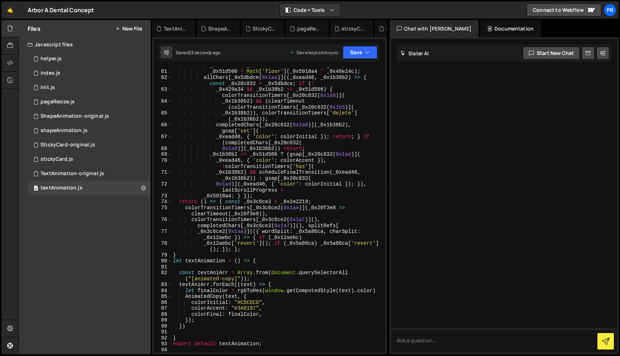
scroll to position [671, 0]
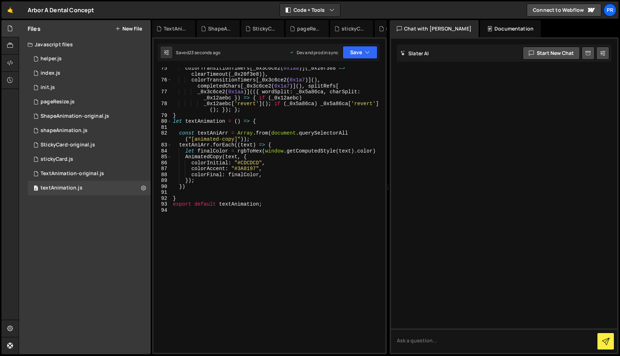
click at [228, 190] on div "colorTransitionTimers [ _0x3c6ce2 ( 0x1aa )] ( _0x20f3e8 => clearTimeout ( _0x2…" at bounding box center [276, 216] width 211 height 303
click at [208, 189] on div "colorTransitionTimers [ _0x3c6ce2 ( 0x1aa )] ( _0x20f3e8 => clearTimeout ( _0x2…" at bounding box center [276, 216] width 211 height 303
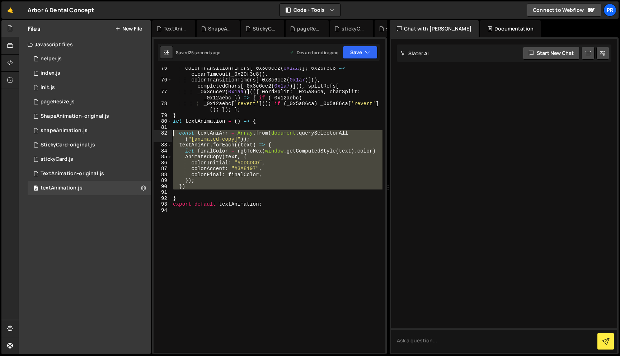
drag, startPoint x: 208, startPoint y: 189, endPoint x: 156, endPoint y: 133, distance: 76.7
click at [156, 133] on div "75 76 77 78 79 80 81 82 83 84 85 86 87 88 89 90 91 92 93 94 colorTransitionTime…" at bounding box center [270, 209] width 232 height 285
type textarea "const textAniArr = Array.from(document.querySelectorAll("[animated-copy]")); te…"
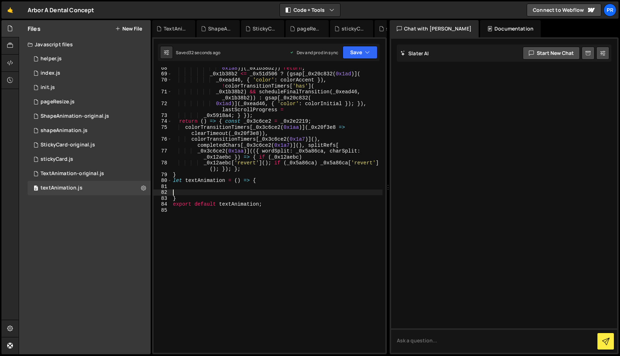
paste textarea
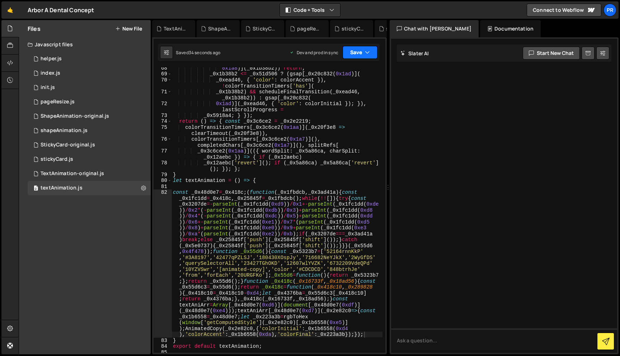
click at [367, 57] on button "Save" at bounding box center [360, 52] width 35 height 13
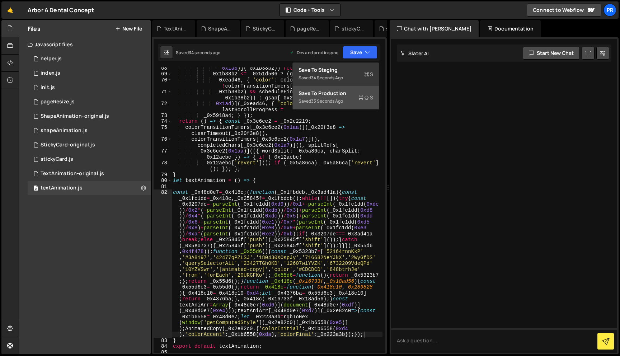
click at [342, 98] on div "33 seconds ago" at bounding box center [327, 101] width 32 height 6
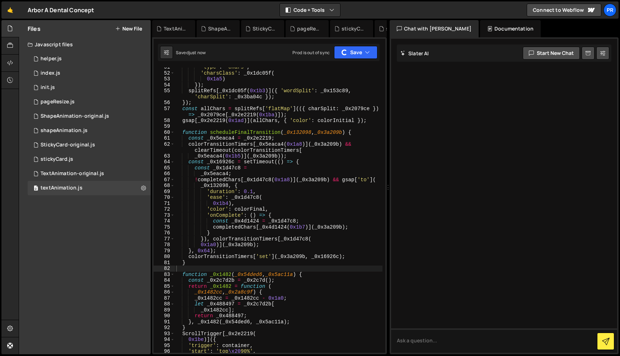
scroll to position [353, 0]
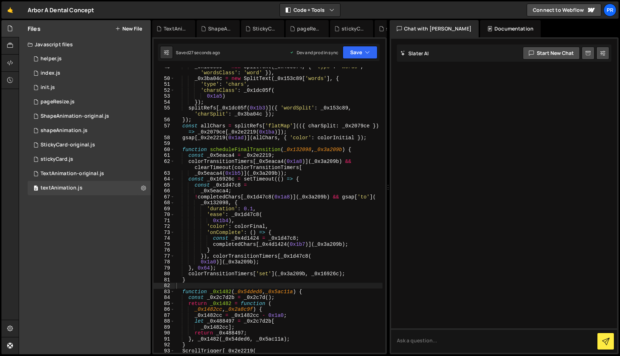
click at [72, 218] on div "Files New File Javascript files 0 helper.js 0 0 index.js 0 0 init.js 0 0 0 0 0 0" at bounding box center [85, 187] width 132 height 334
click at [72, 155] on div "0 stickyCard.js 0" at bounding box center [89, 159] width 123 height 14
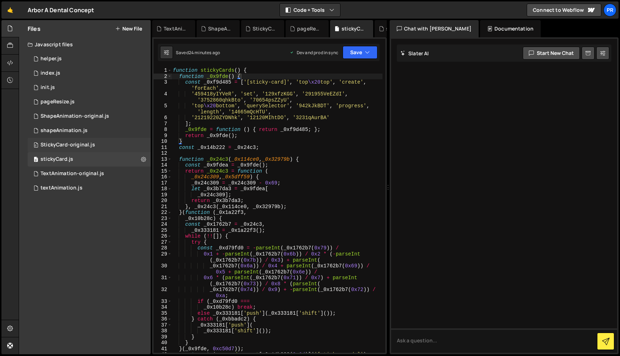
click at [74, 147] on div "StickyCard-original.js" at bounding box center [68, 145] width 55 height 6
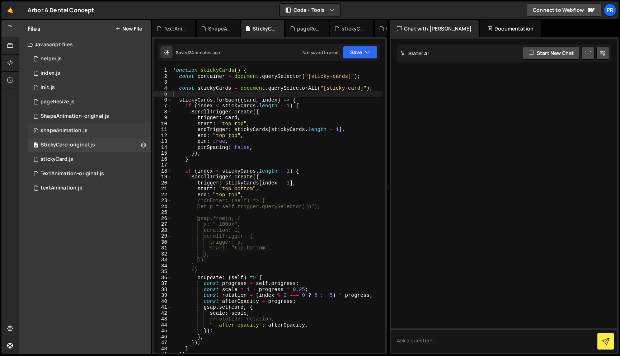
click at [77, 132] on div "shapeAnimation.js" at bounding box center [64, 130] width 47 height 6
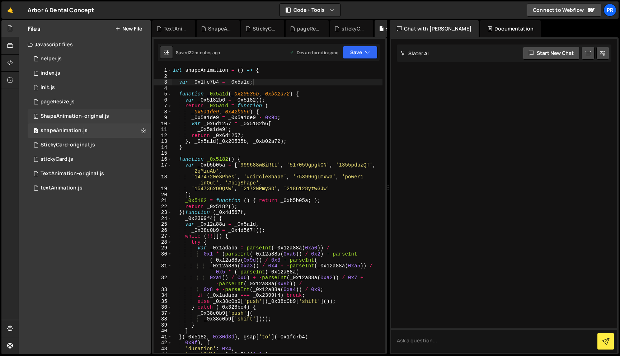
click at [80, 121] on div "0 ShapeAnimation-original.js 0" at bounding box center [89, 116] width 123 height 14
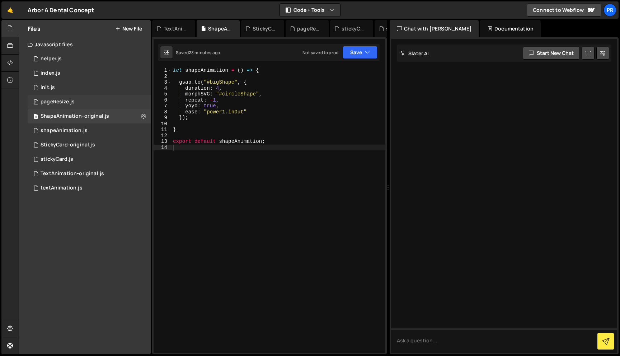
click at [80, 98] on div "0 pageResize.js 0" at bounding box center [89, 102] width 123 height 14
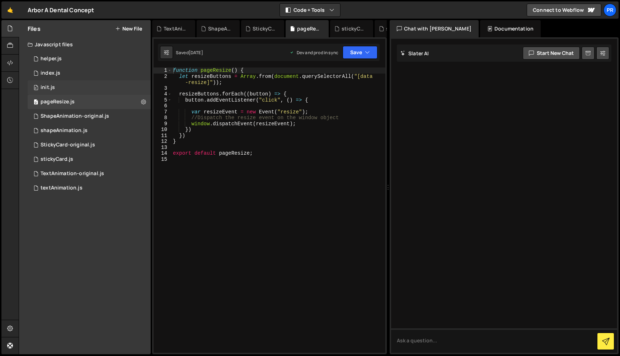
click at [87, 86] on div "0 init.js 0" at bounding box center [89, 87] width 123 height 14
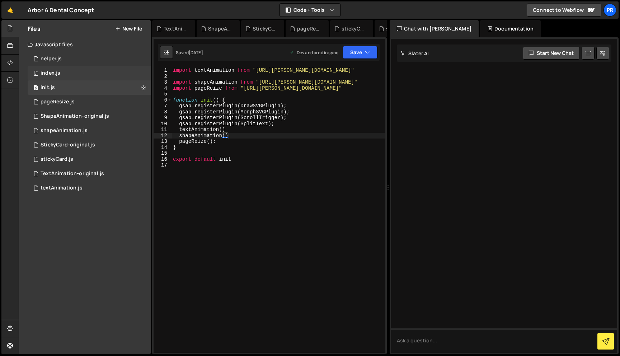
click at [66, 72] on div "0 index.js 0" at bounding box center [89, 73] width 123 height 14
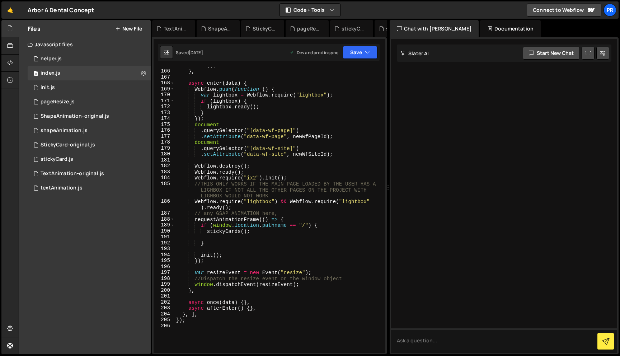
scroll to position [1044, 0]
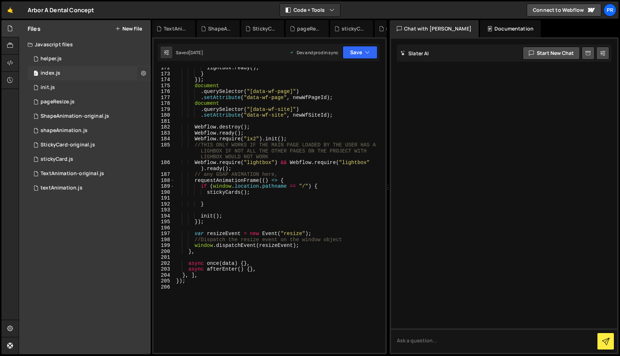
click at [143, 74] on icon at bounding box center [143, 73] width 5 height 7
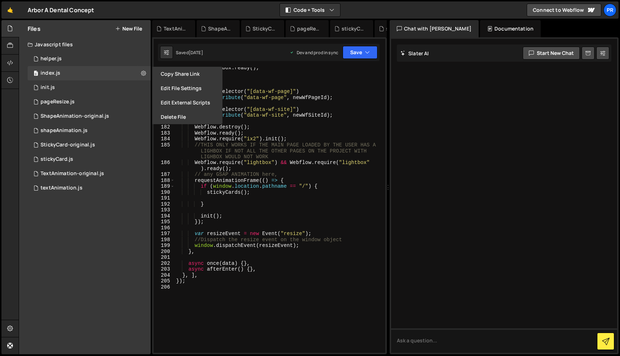
click at [132, 31] on button "New File" at bounding box center [128, 29] width 27 height 6
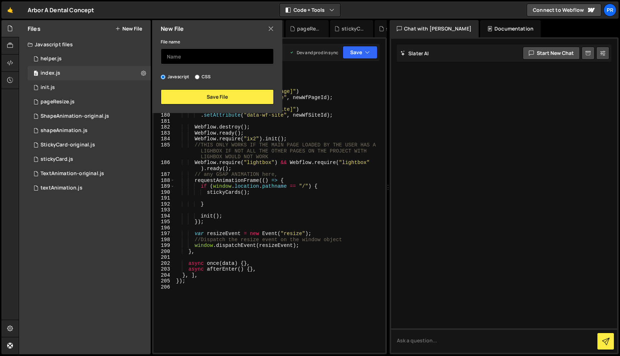
click at [213, 57] on input "text" at bounding box center [217, 56] width 113 height 16
type input "index-original"
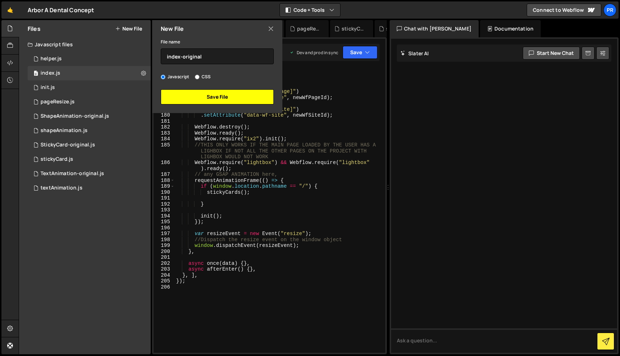
click at [223, 103] on button "Save File" at bounding box center [217, 96] width 113 height 15
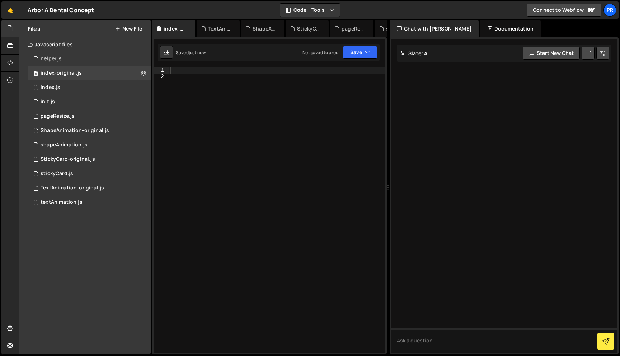
click at [229, 98] on div at bounding box center [277, 215] width 217 height 297
click at [74, 90] on div "0 index.js 0" at bounding box center [89, 87] width 123 height 14
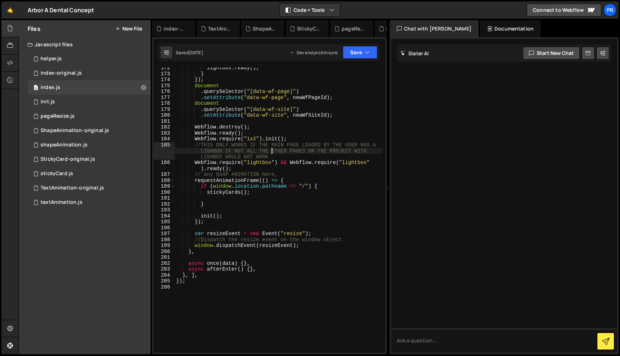
click at [272, 151] on div "lightbox . ready ( ) ; } }) ; document . querySelector ( "[data-wf-page]" ) . s…" at bounding box center [279, 213] width 208 height 297
type textarea "});"
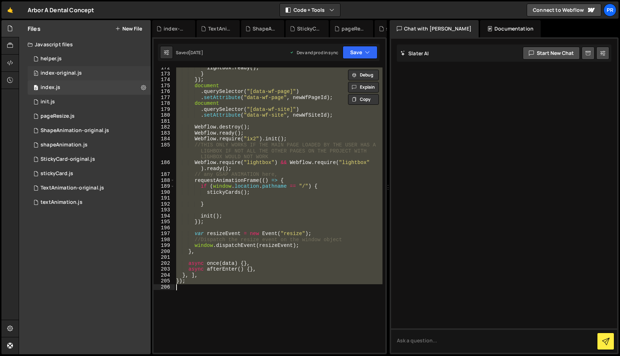
click at [71, 74] on div "index-original.js" at bounding box center [61, 73] width 41 height 6
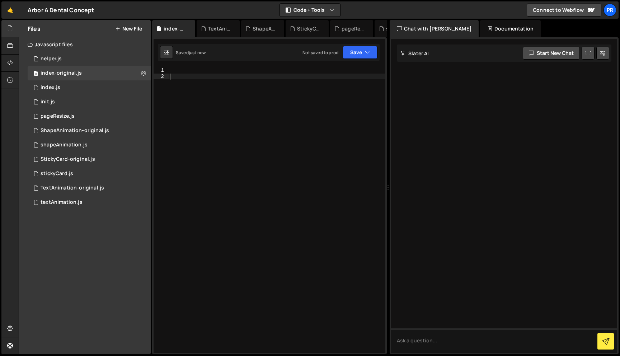
click at [236, 108] on div at bounding box center [277, 215] width 217 height 297
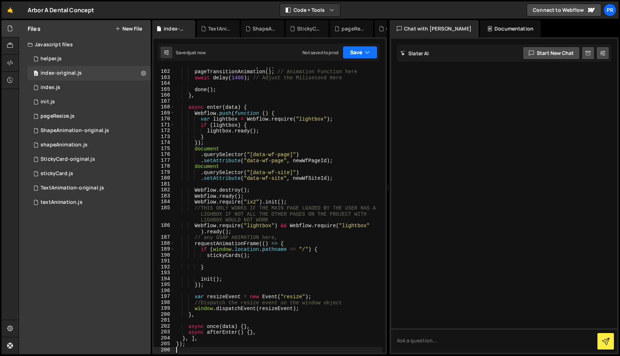
click at [368, 53] on icon "button" at bounding box center [367, 52] width 5 height 7
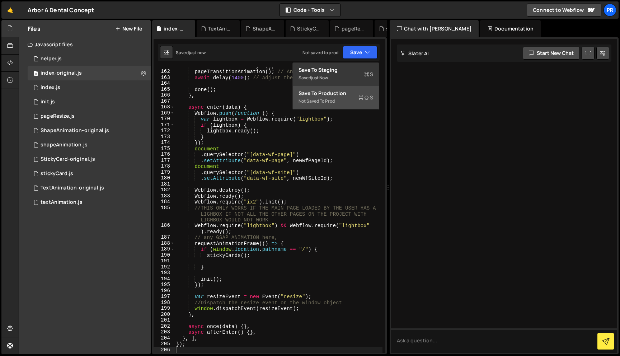
click at [348, 97] on div "Not saved to prod" at bounding box center [335, 101] width 75 height 9
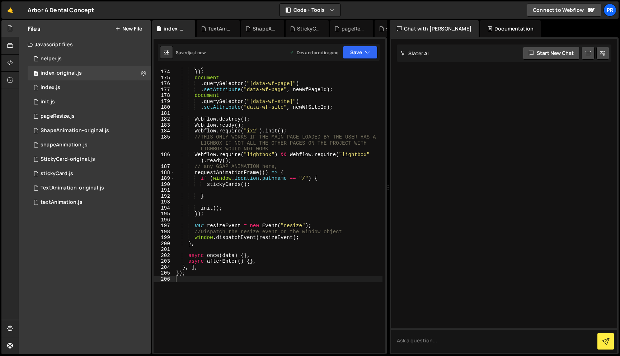
scroll to position [1052, 0]
click at [190, 279] on div "} }) ; document . querySelector ( "[data-wf-page]" ) . setAttribute ( "data-wf-…" at bounding box center [279, 211] width 208 height 297
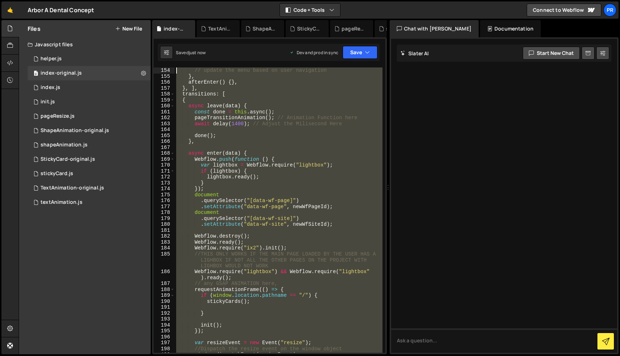
scroll to position [0, 0]
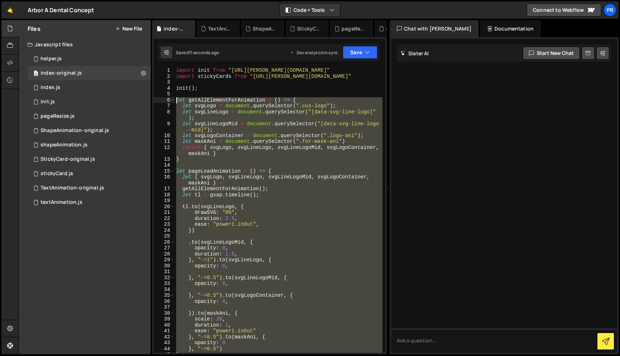
drag, startPoint x: 190, startPoint y: 279, endPoint x: 156, endPoint y: 100, distance: 182.5
click at [156, 100] on div "1 2 3 4 5 6 7 8 9 10 11 12 13 14 15 16 17 18 19 20 21 22 23 24 25 26 27 28 29 3…" at bounding box center [270, 209] width 232 height 285
type textarea "let getAllElementForAnimation = () => { let svgLogo = document.querySelector(".…"
click at [82, 90] on div "0 index.js 0" at bounding box center [89, 87] width 123 height 14
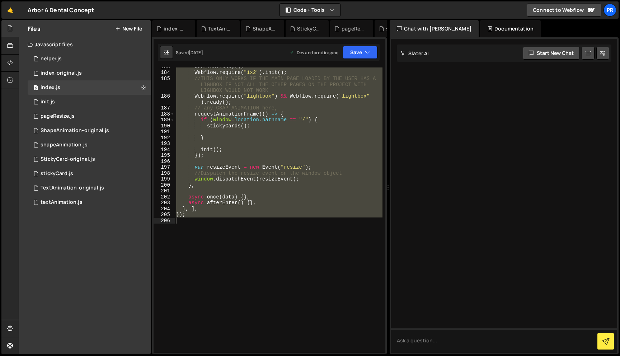
scroll to position [1121, 0]
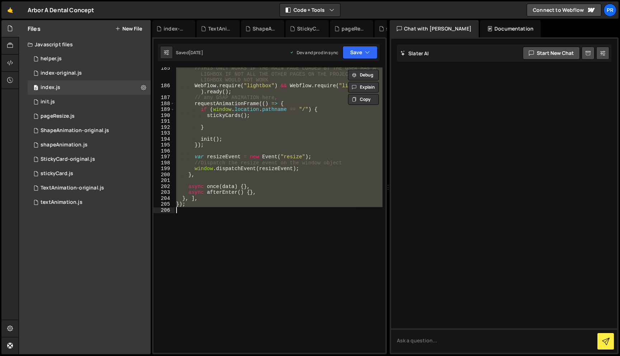
click at [198, 270] on div "//THIS ONLY WORKS IF THE MAIN PAGE LOADED BY THE USER HAS A LIGHBOX IF NOT ALL …" at bounding box center [279, 209] width 208 height 285
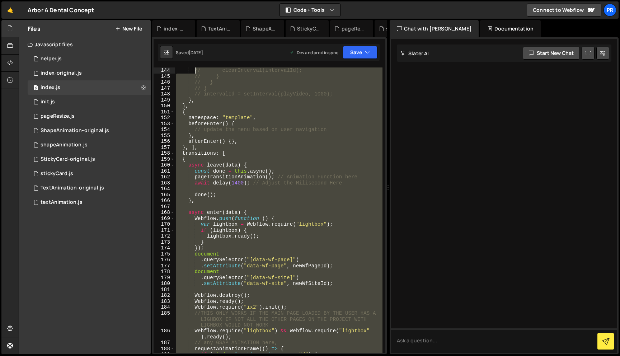
scroll to position [0, 0]
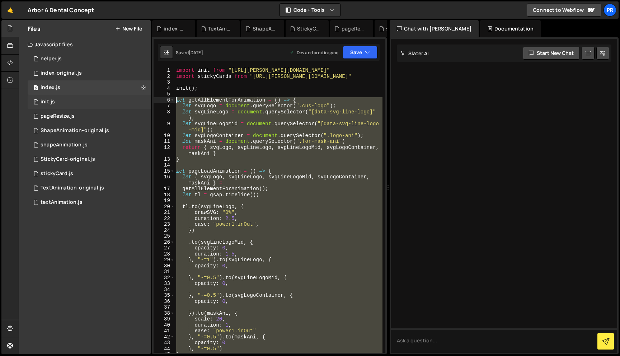
drag, startPoint x: 198, startPoint y: 270, endPoint x: 147, endPoint y: 102, distance: 176.2
click at [147, 102] on div "Files New File Javascript files 0 helper.js 0 0 index-original.js 0 0 index.js …" at bounding box center [319, 187] width 601 height 334
type textarea "let getAllElementForAnimation = () => { let svgLogo = document.querySelector(".…"
paste textarea
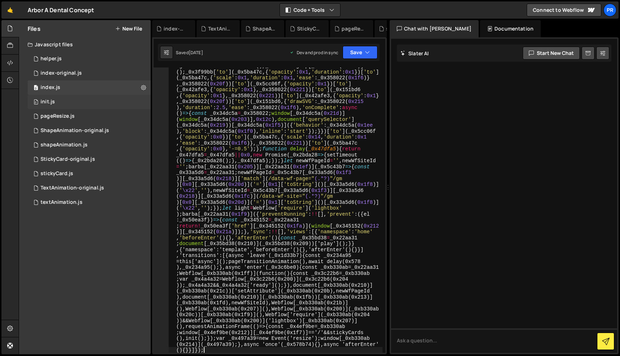
scroll to position [319, 0]
click at [359, 51] on button "Save" at bounding box center [360, 52] width 35 height 13
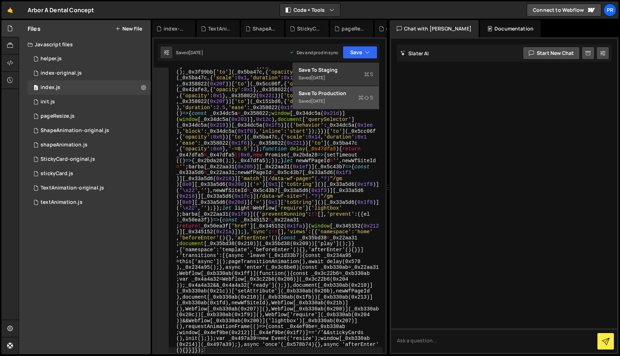
click at [343, 95] on div "Save to Production S" at bounding box center [335, 93] width 75 height 7
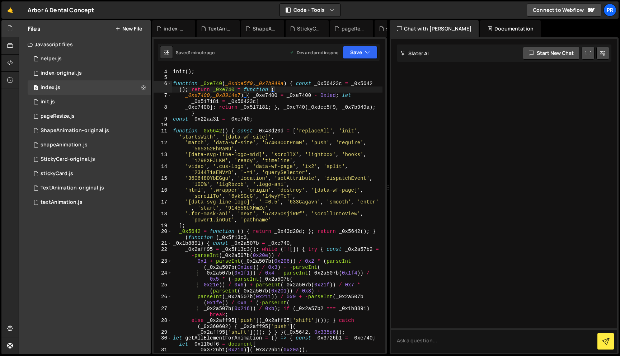
scroll to position [0, 0]
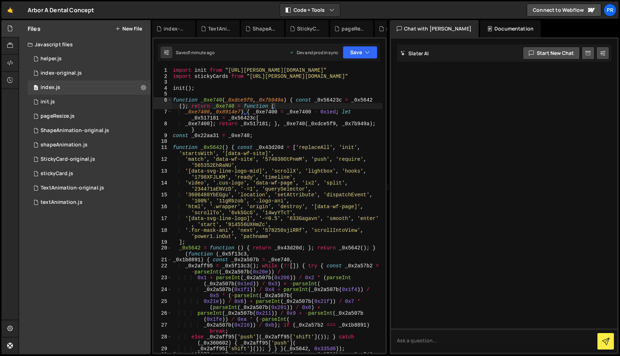
type textarea "import stickyCards from "[URL][PERSON_NAME][DOMAIN_NAME]""
click at [264, 74] on div "import init from "[URL][PERSON_NAME][DOMAIN_NAME]" import stickyCards from "[UR…" at bounding box center [276, 218] width 211 height 303
click at [69, 100] on div "0 init.js 0" at bounding box center [89, 102] width 123 height 14
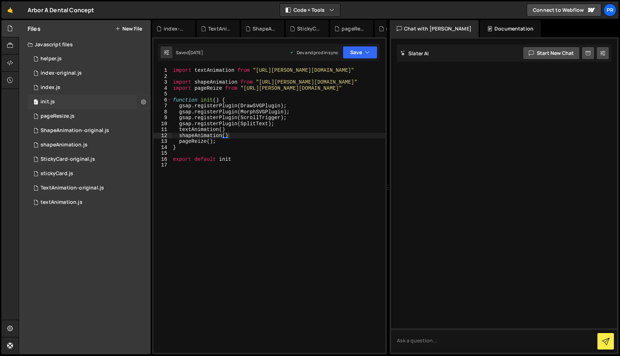
click at [145, 103] on icon at bounding box center [143, 101] width 5 height 7
type input "init"
radio input "true"
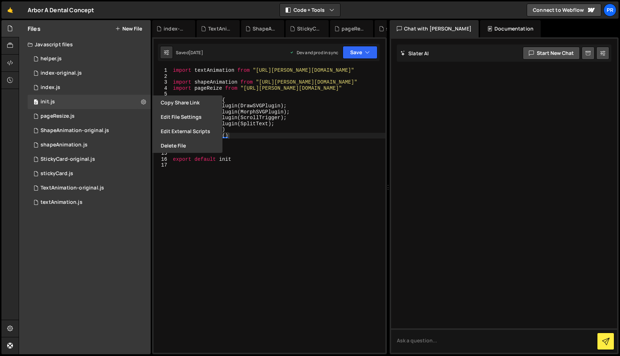
click at [136, 31] on button "New File" at bounding box center [128, 29] width 27 height 6
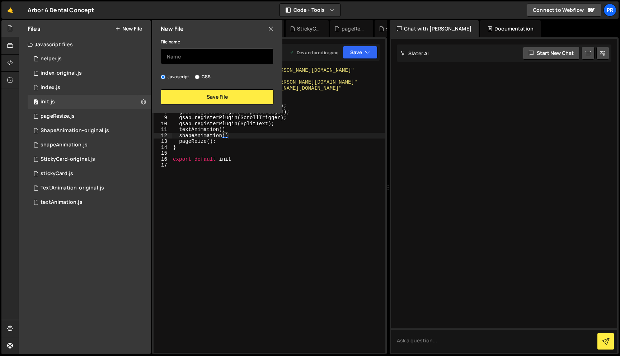
click at [190, 51] on input "text" at bounding box center [217, 56] width 113 height 16
type input "I"
type input "init-original"
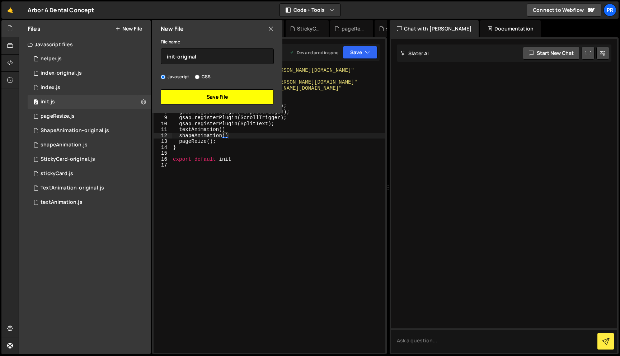
click at [223, 96] on button "Save File" at bounding box center [217, 96] width 113 height 15
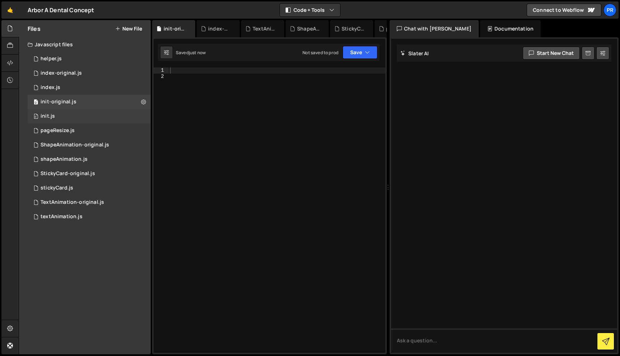
click at [75, 114] on div "0 init.js 0" at bounding box center [89, 116] width 123 height 14
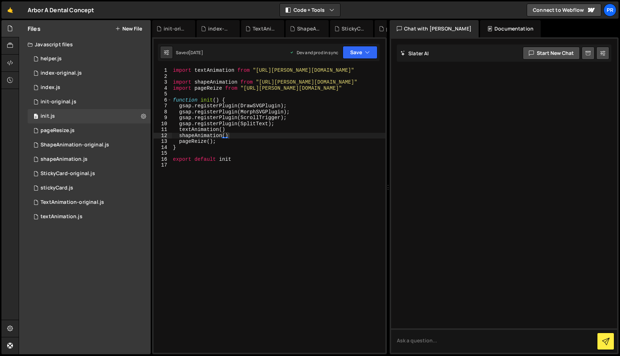
click at [251, 119] on div "import textAnimation from "[URL][PERSON_NAME][DOMAIN_NAME]" import shapeAnimati…" at bounding box center [278, 215] width 214 height 297
type textarea "export default init"
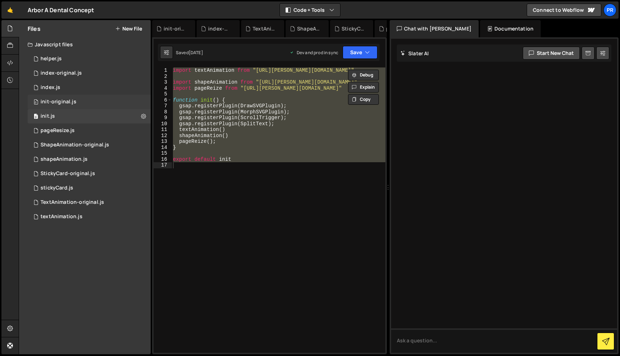
click at [66, 97] on div "0 init-original.js 0" at bounding box center [89, 102] width 123 height 14
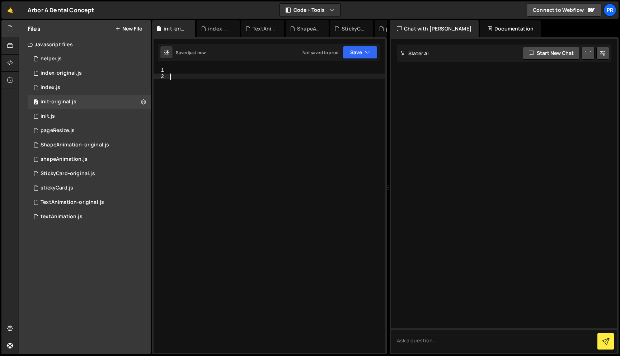
click at [226, 107] on div at bounding box center [277, 215] width 217 height 297
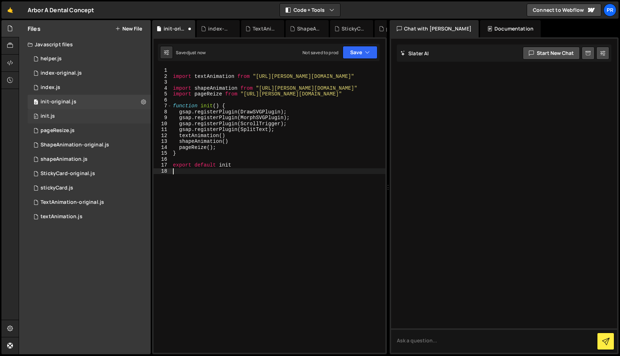
click at [86, 112] on div "0 init.js 0" at bounding box center [89, 116] width 123 height 14
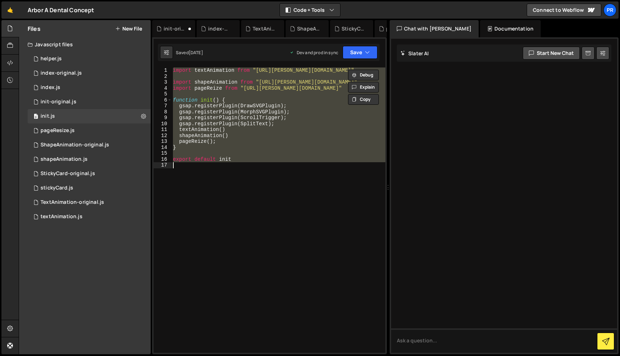
click at [238, 138] on div "import textAnimation from "[URL][PERSON_NAME][DOMAIN_NAME]" import shapeAnimati…" at bounding box center [278, 209] width 214 height 285
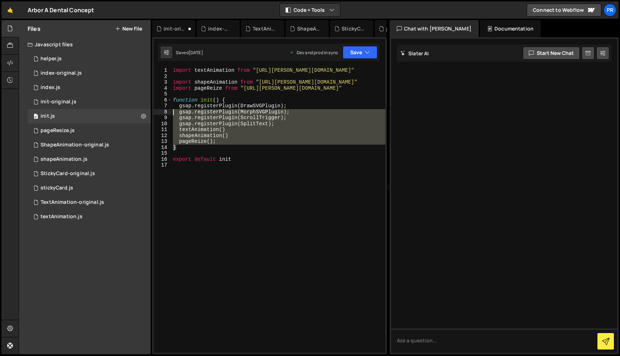
drag, startPoint x: 234, startPoint y: 146, endPoint x: 169, endPoint y: 114, distance: 72.7
click at [169, 114] on div "shapeAnimation() 1 2 3 4 5 6 7 8 9 10 11 12 13 14 15 16 17 import textAnimation…" at bounding box center [270, 209] width 232 height 285
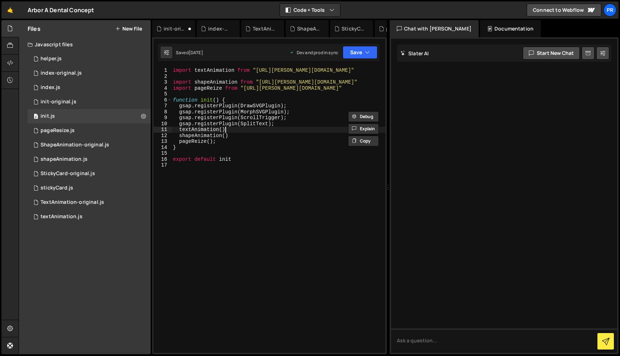
click at [235, 129] on div "import textAnimation from "[URL][PERSON_NAME][DOMAIN_NAME]" import shapeAnimati…" at bounding box center [278, 215] width 214 height 297
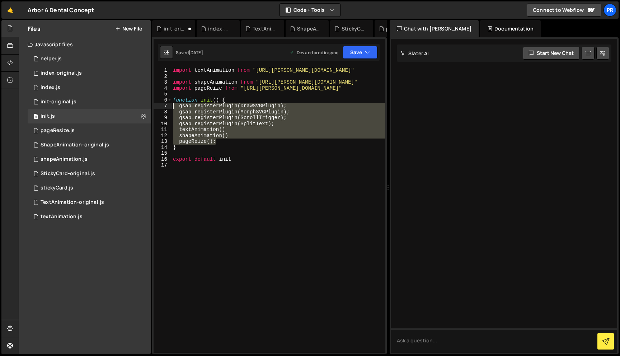
drag, startPoint x: 226, startPoint y: 144, endPoint x: 163, endPoint y: 107, distance: 72.3
click at [163, 107] on div "textAnimation() 1 2 3 4 5 6 7 8 9 10 11 12 13 14 15 16 17 import textAnimation …" at bounding box center [270, 209] width 232 height 285
type textarea "gsap.registerPlugin(DrawSVGPlugin); gsap.registerPlugin(MorphSVGPlugin);"
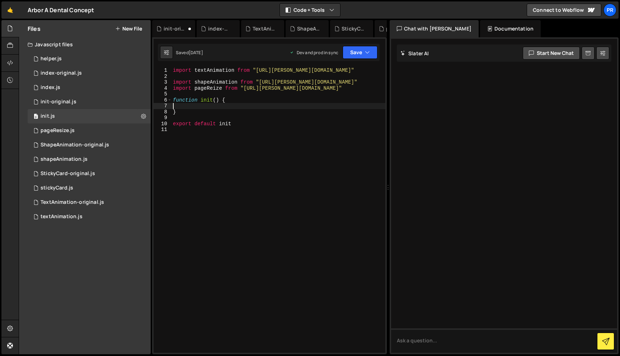
paste textarea
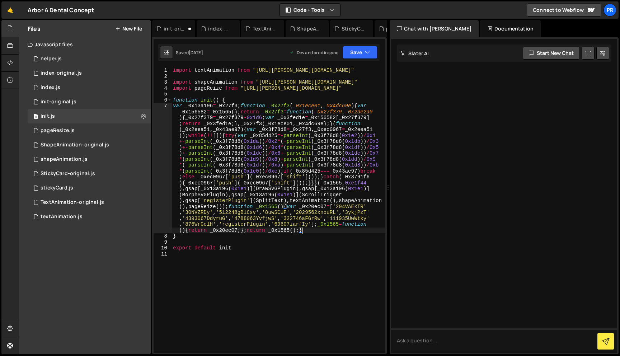
type textarea "var _0x13a196 = _0x27f3;"
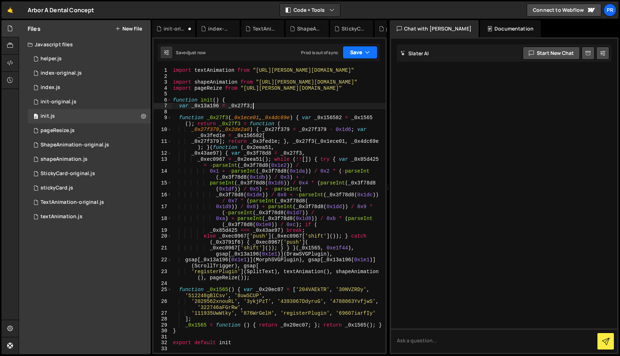
click at [369, 53] on icon "button" at bounding box center [367, 52] width 5 height 7
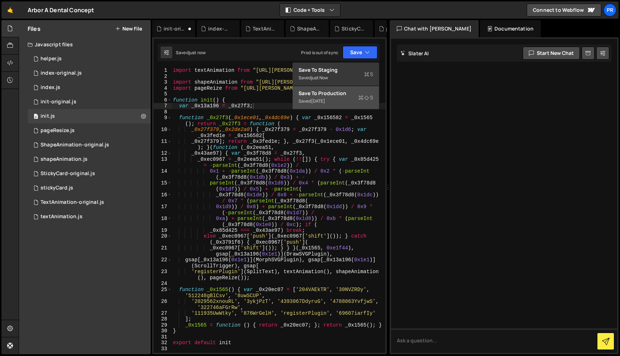
click at [353, 97] on div "Saved [DATE]" at bounding box center [335, 101] width 75 height 9
